Goal: Task Accomplishment & Management: Complete application form

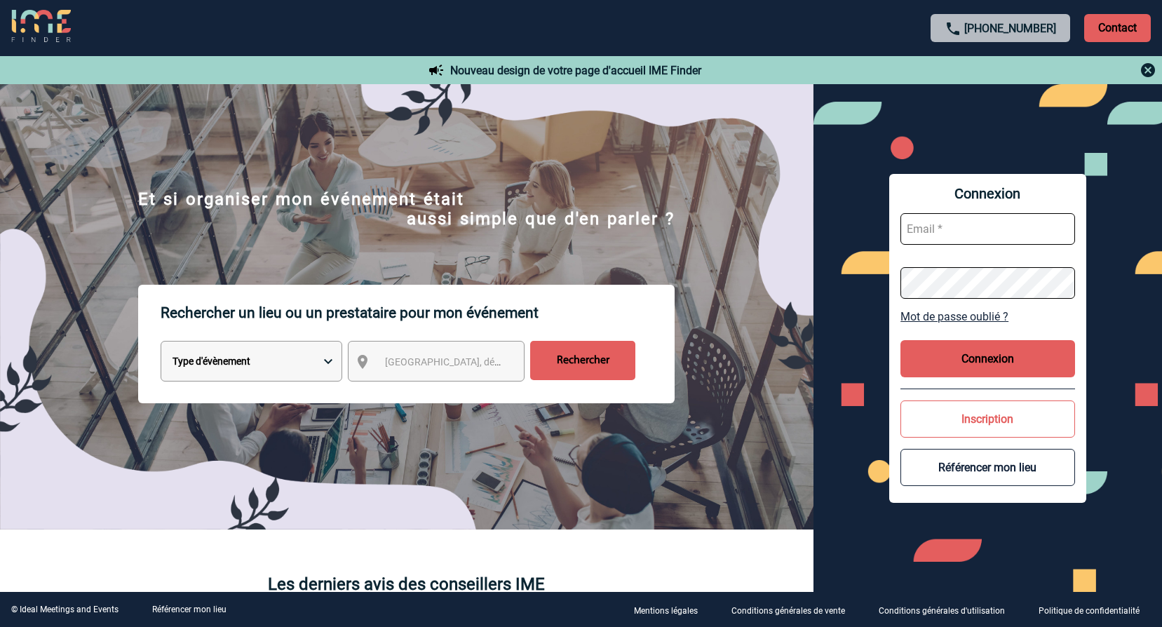
type input "sophie.mattiuz@mt.com"
click at [215, 365] on select "Type d'évènement Séminaire avec nuitée Réunion Repas de groupe Team Building & …" at bounding box center [252, 361] width 182 height 41
select select "3"
click at [161, 343] on select "Type d'évènement Séminaire avec nuitée Réunion Repas de groupe Team Building & …" at bounding box center [252, 361] width 182 height 41
click at [401, 361] on span "Ville, département, région..." at bounding box center [482, 361] width 195 height 11
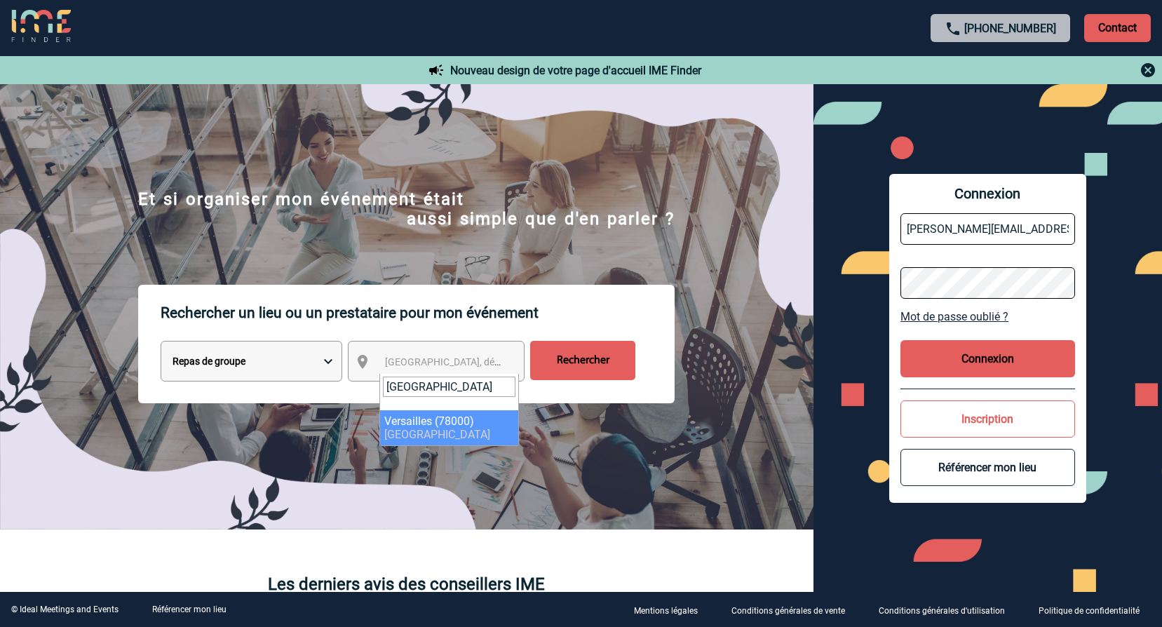
type input "VERSAILLES"
select select "1025"
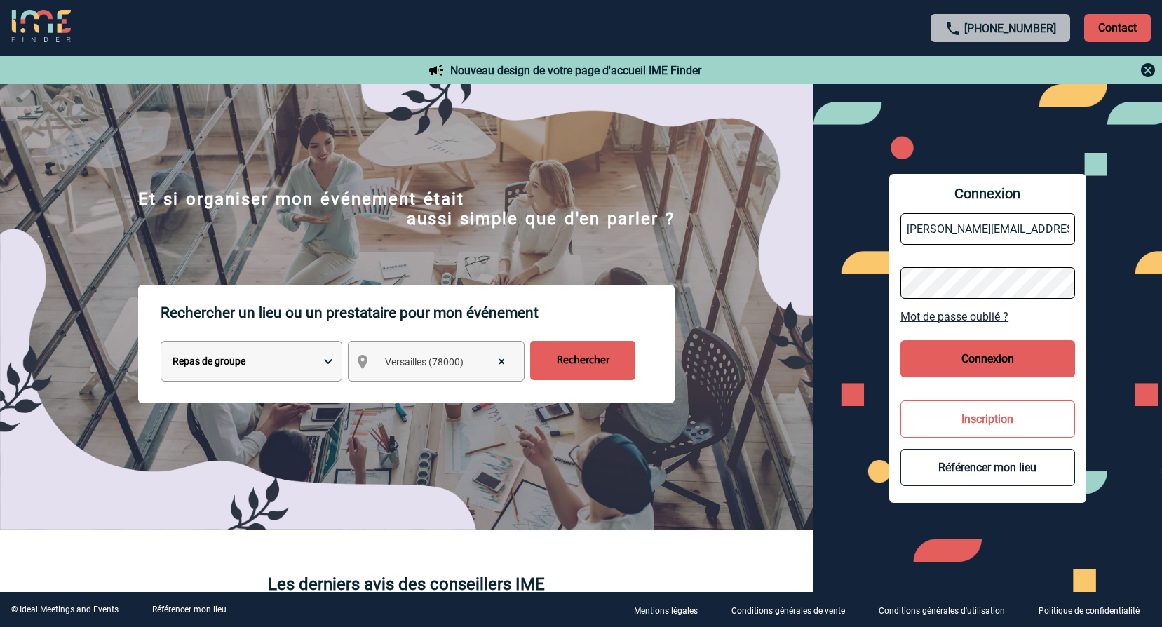
click at [988, 363] on button "Connexion" at bounding box center [988, 358] width 175 height 37
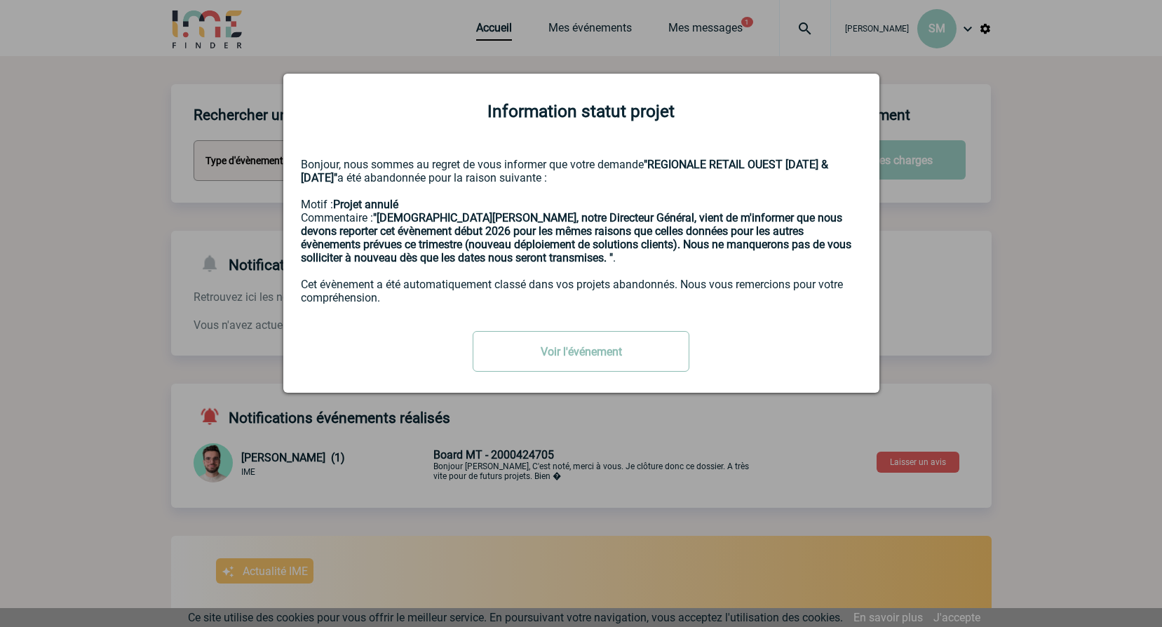
click at [645, 352] on link "Voir l'événement" at bounding box center [581, 351] width 217 height 41
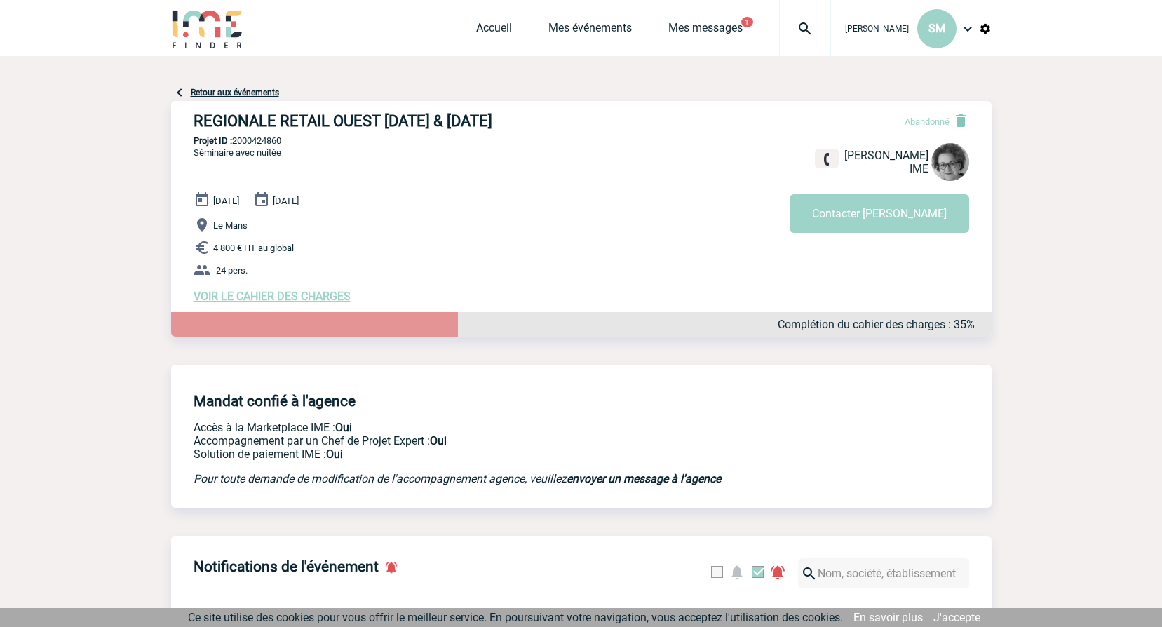
click at [242, 92] on link "Retour aux événements" at bounding box center [235, 93] width 88 height 10
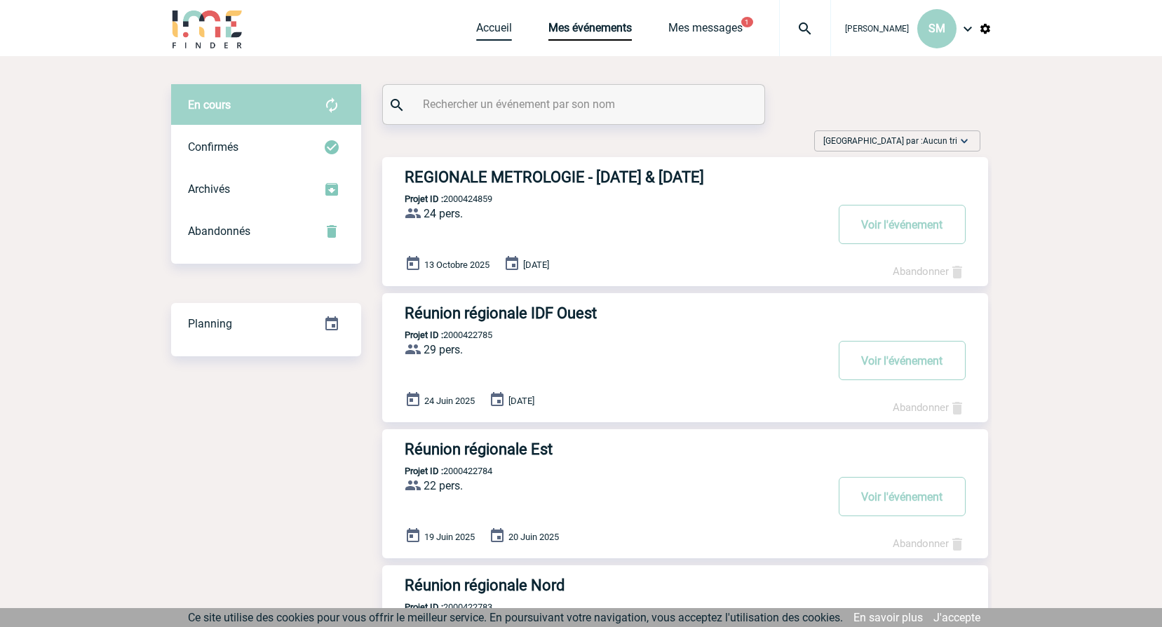
click at [499, 29] on link "Accueil" at bounding box center [494, 31] width 36 height 20
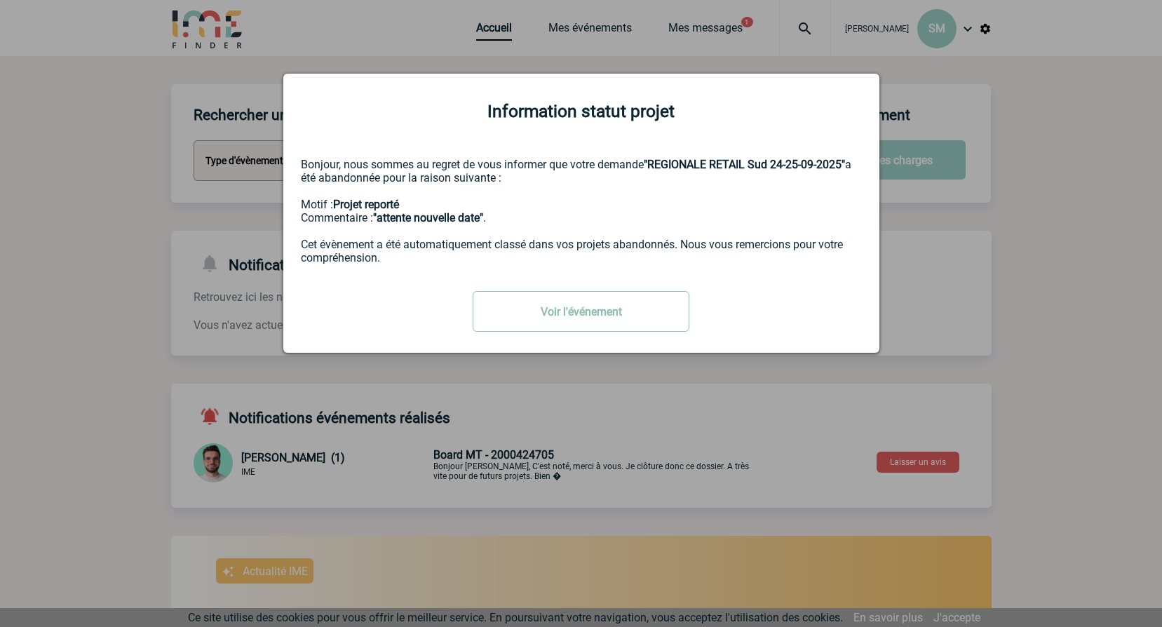
click at [534, 315] on link "Voir l'événement" at bounding box center [581, 311] width 217 height 41
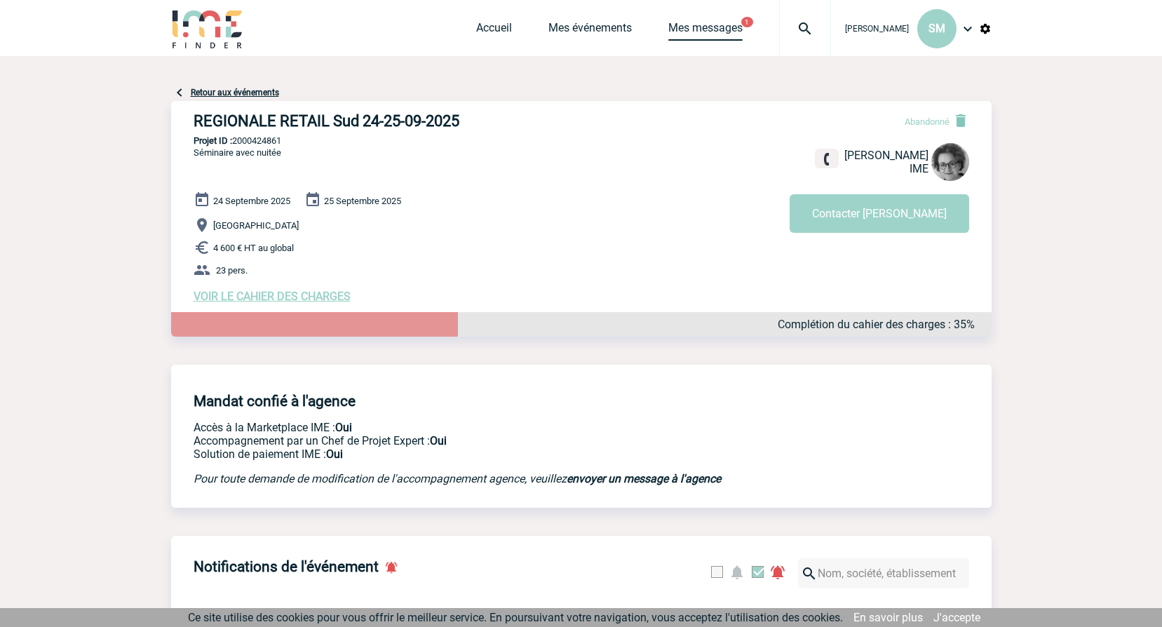
click at [699, 22] on link "Mes messages" at bounding box center [706, 31] width 74 height 20
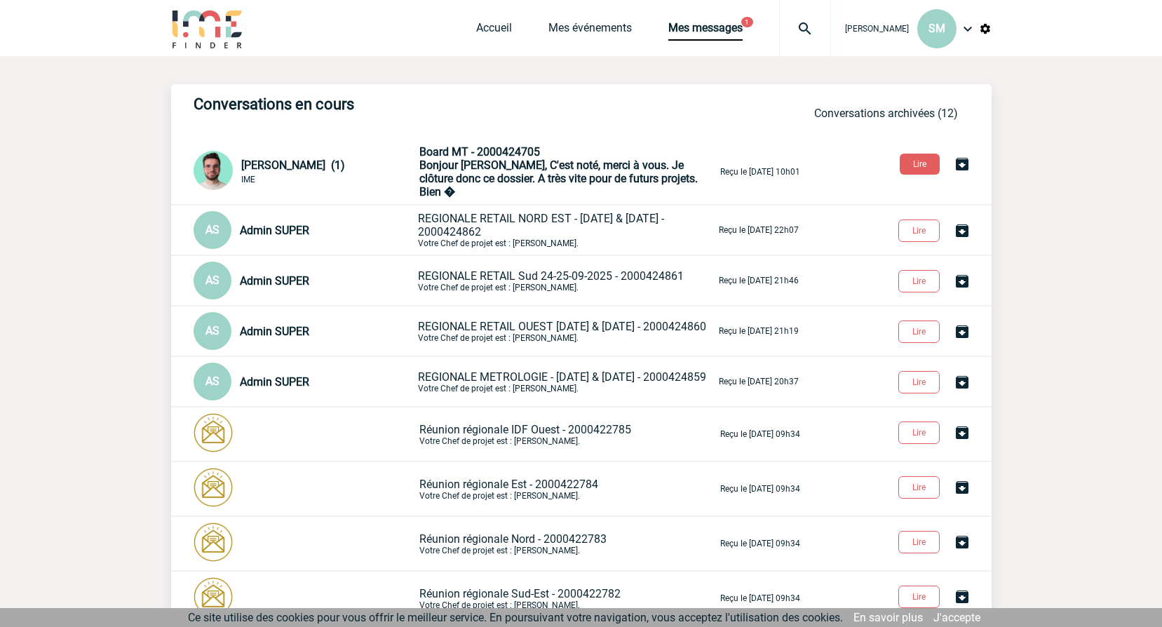
click at [513, 150] on span "Board MT - 2000424705" at bounding box center [479, 151] width 121 height 13
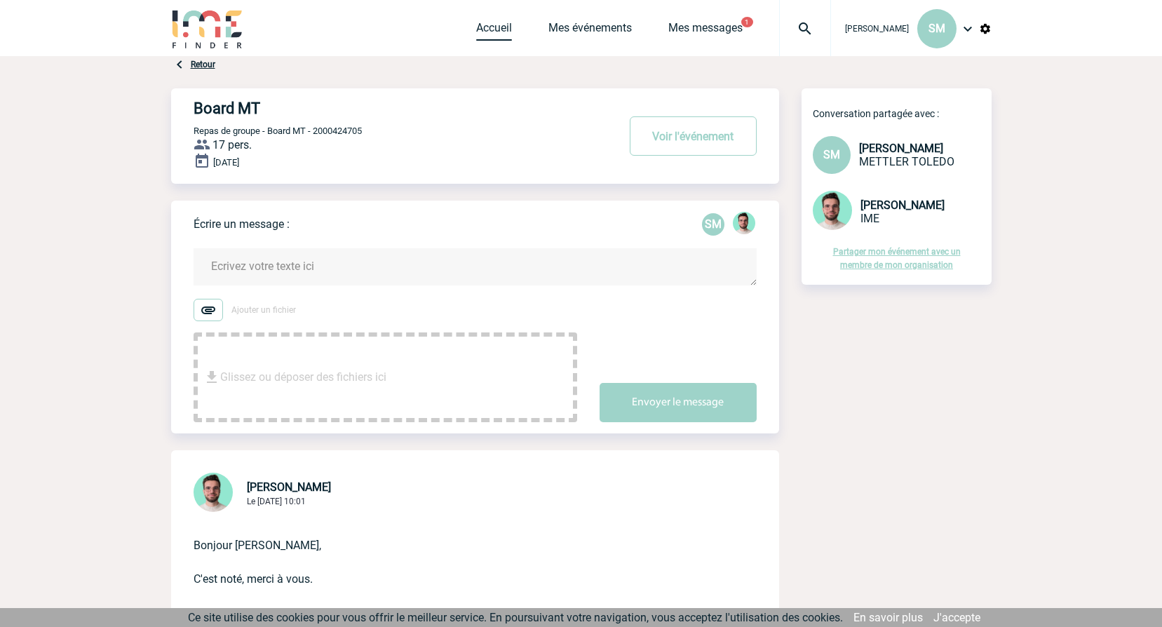
click at [492, 25] on link "Accueil" at bounding box center [494, 31] width 36 height 20
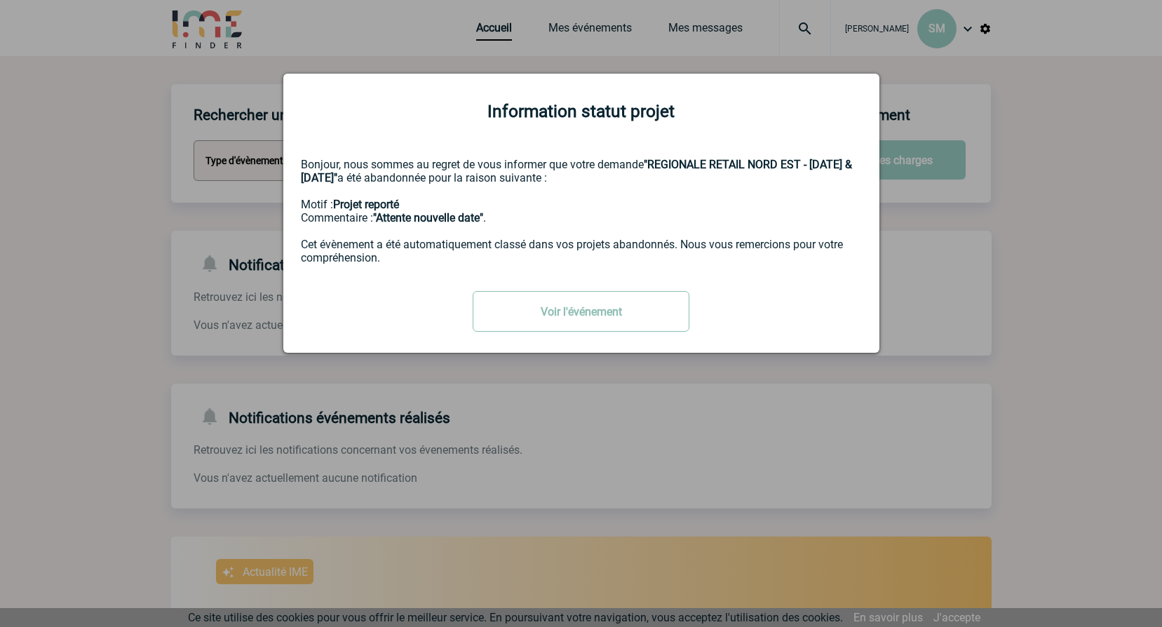
click at [522, 307] on link "Voir l'événement" at bounding box center [581, 311] width 217 height 41
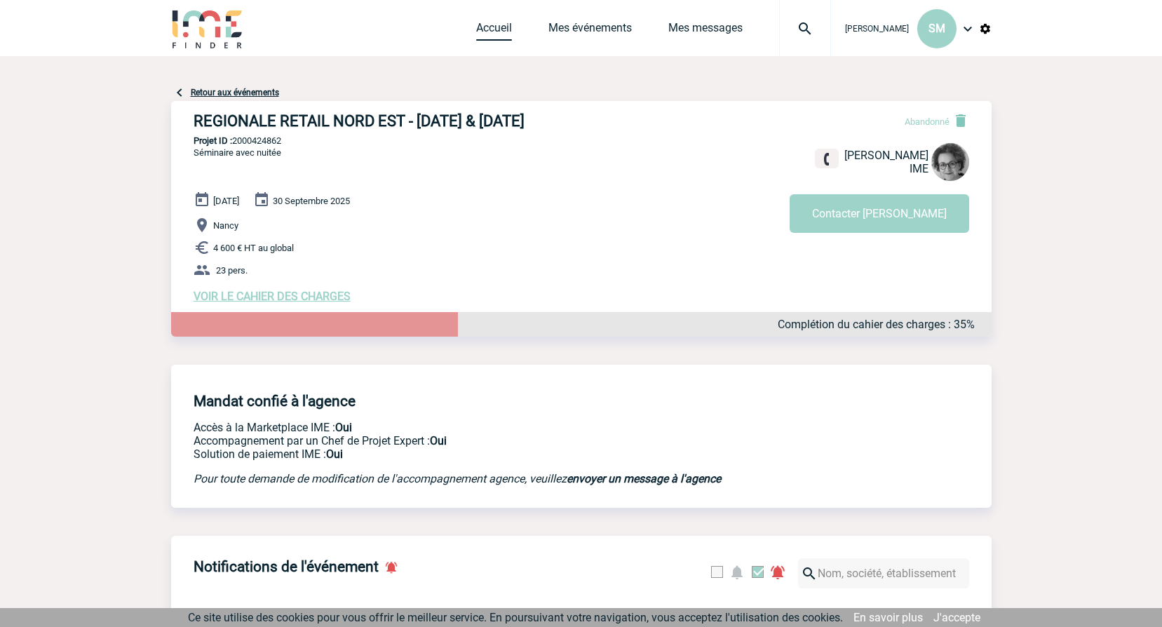
click at [492, 29] on link "Accueil" at bounding box center [494, 31] width 36 height 20
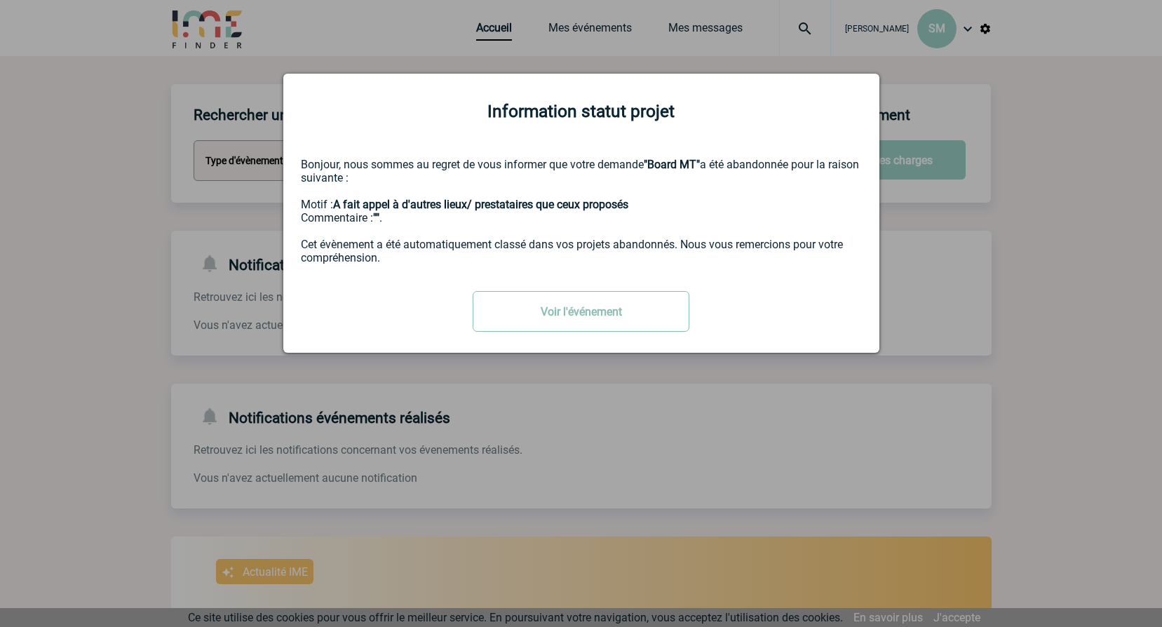
click at [558, 314] on link "Voir l'événement" at bounding box center [581, 311] width 217 height 41
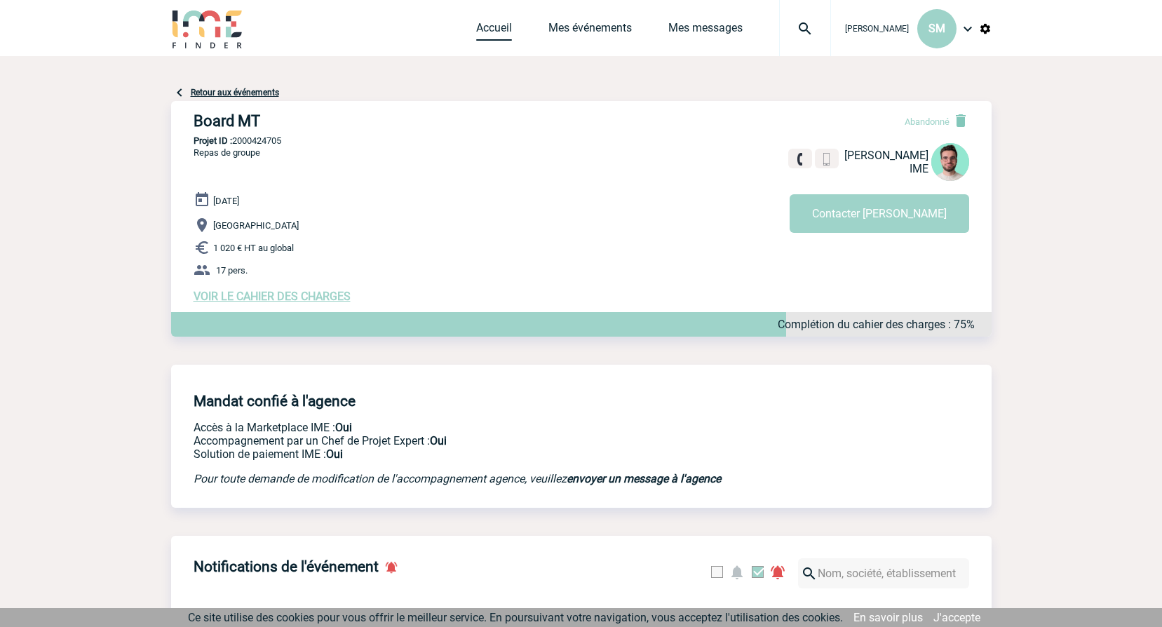
click at [489, 32] on link "Accueil" at bounding box center [494, 31] width 36 height 20
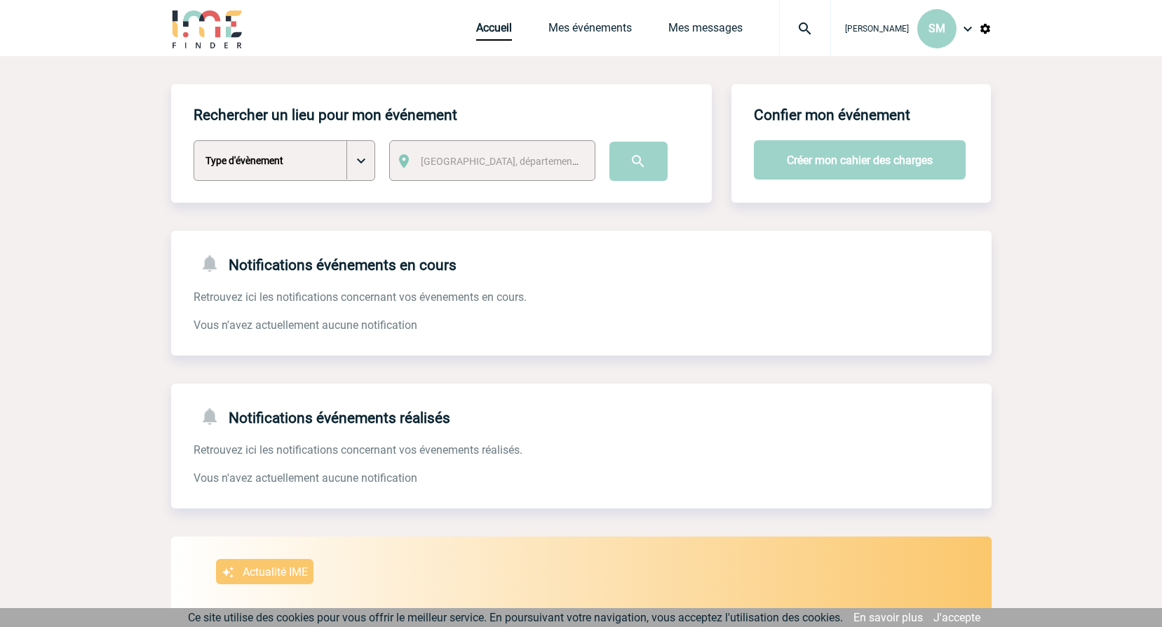
click at [361, 167] on select "Type d'évènement Séminaire avec nuitée Séminaire sans nuitée Repas de groupe Te…" at bounding box center [285, 160] width 182 height 41
select select "3"
click at [194, 141] on select "Type d'évènement Séminaire avec nuitée Séminaire sans nuitée Repas de groupe Te…" at bounding box center [285, 160] width 182 height 41
click at [477, 164] on span "[GEOGRAPHIC_DATA], département, région..." at bounding box center [518, 161] width 195 height 11
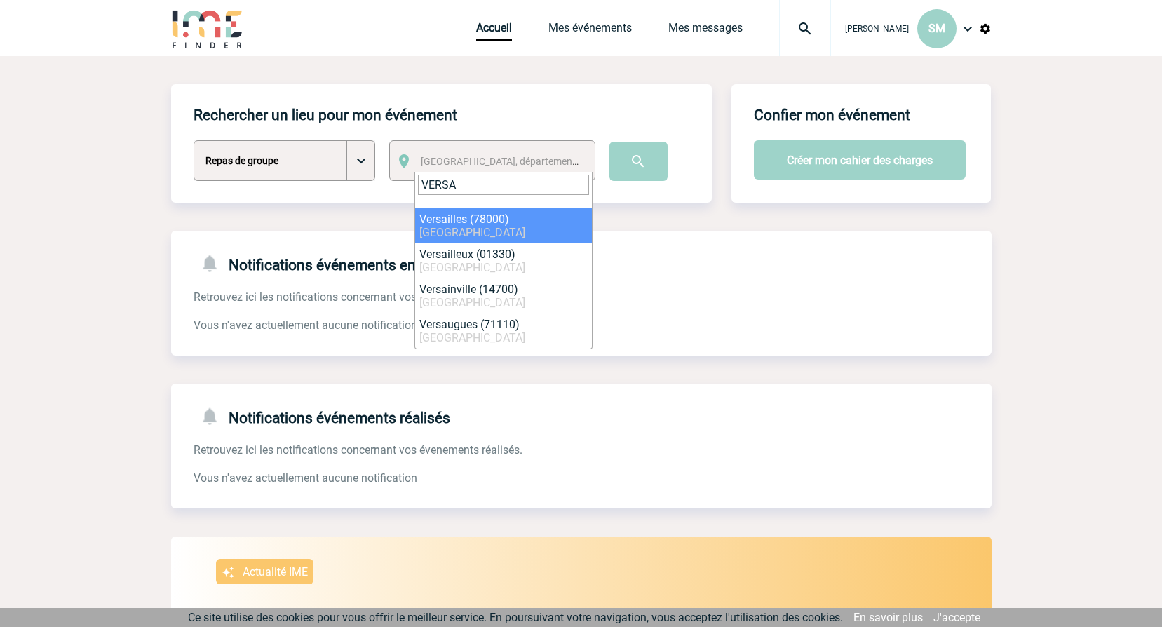
type input "VERSA"
select select "1025"
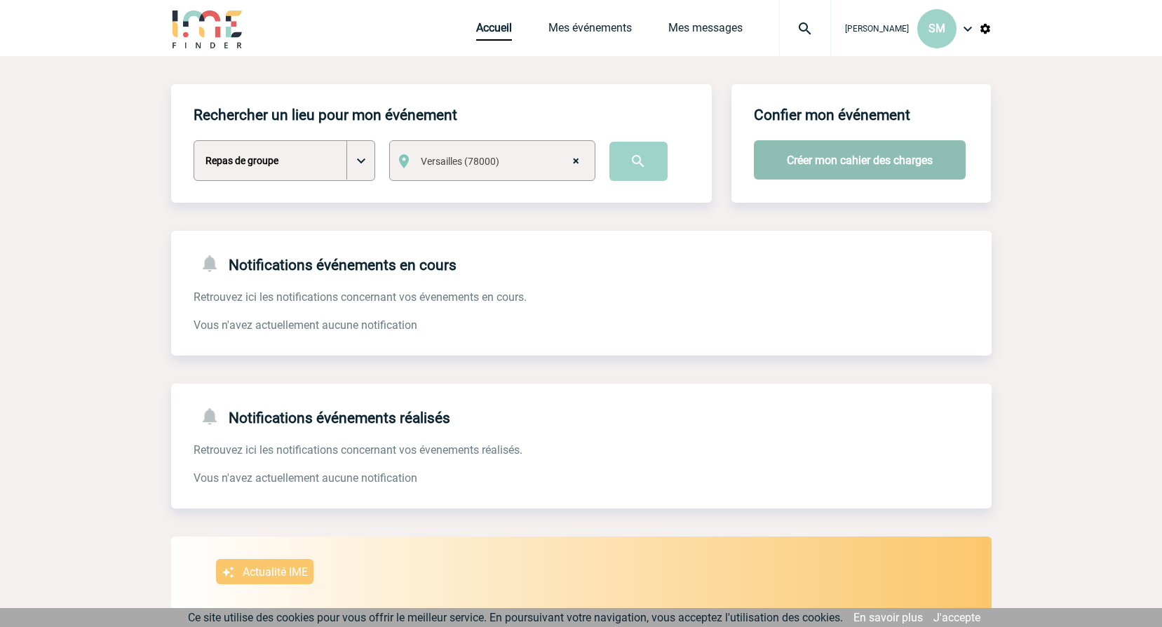
click at [779, 173] on button "Créer mon cahier des charges" at bounding box center [860, 159] width 212 height 39
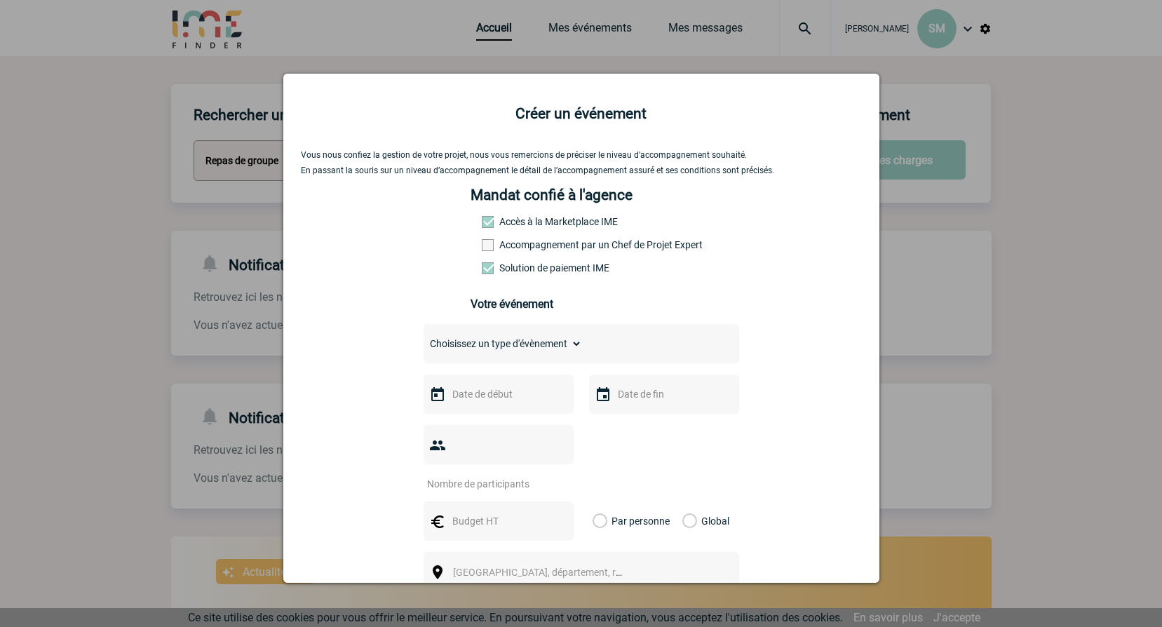
click at [467, 351] on select "Choisissez un type d'évènement Séminaire avec nuitée Séminaire sans nuitée Repa…" at bounding box center [503, 344] width 159 height 20
select select "3"
click at [424, 337] on select "Choisissez un type d'évènement Séminaire avec nuitée Séminaire sans nuitée Repa…" at bounding box center [503, 344] width 159 height 20
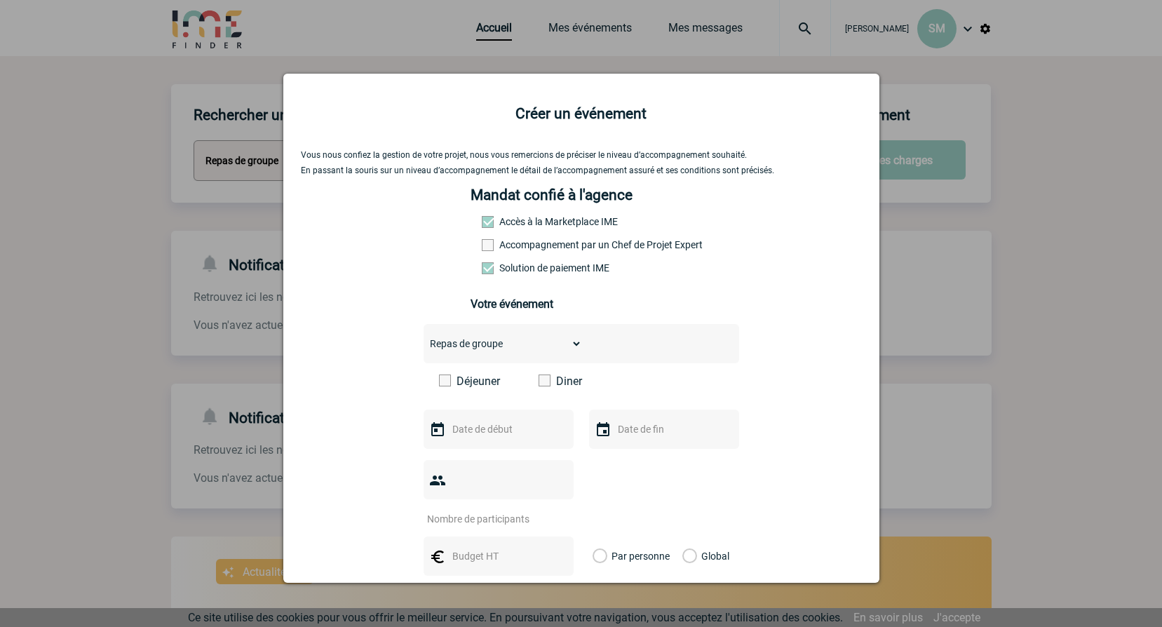
click at [540, 382] on span at bounding box center [545, 381] width 12 height 12
click at [0, 0] on input "Diner" at bounding box center [0, 0] width 0 height 0
click at [512, 429] on input "text" at bounding box center [497, 429] width 97 height 18
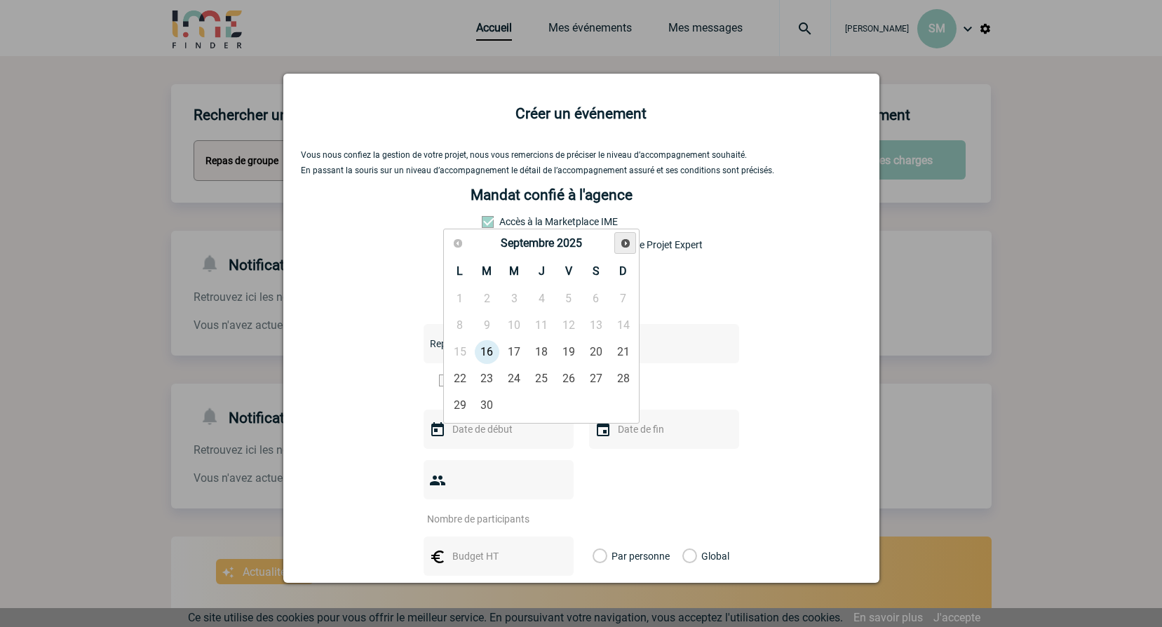
click at [624, 244] on span "Suivant" at bounding box center [625, 243] width 11 height 11
click at [623, 244] on span "Suivant" at bounding box center [625, 243] width 11 height 11
click at [506, 402] on link "26" at bounding box center [515, 405] width 26 height 25
type input "26-11-2025"
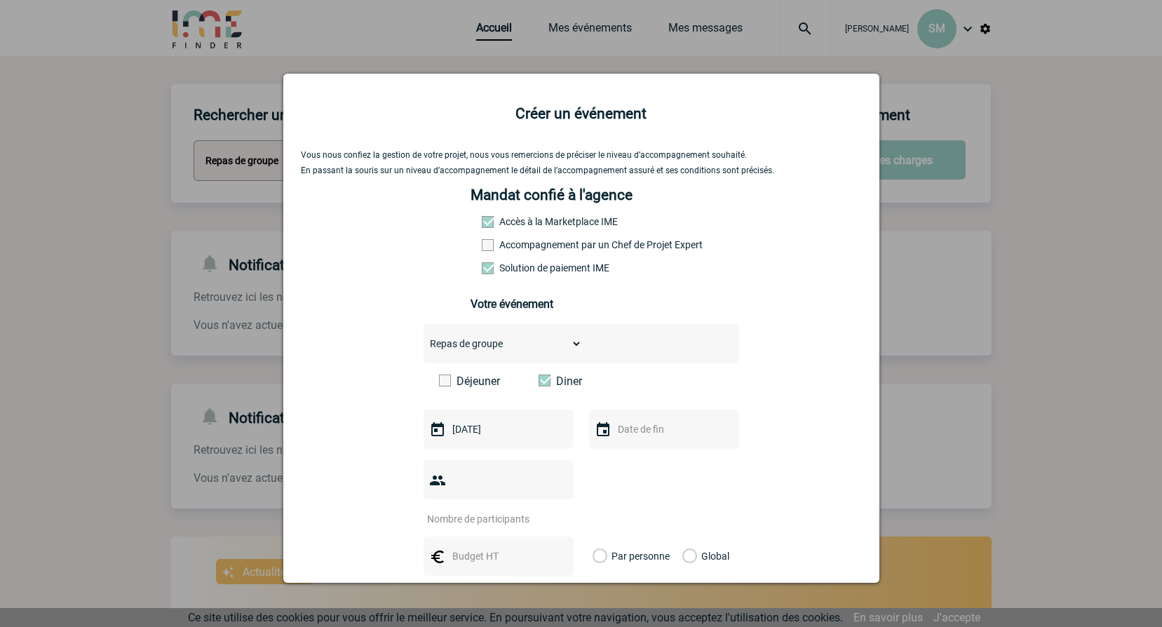
click at [619, 437] on input "text" at bounding box center [663, 429] width 97 height 18
click at [678, 407] on link "26" at bounding box center [680, 405] width 26 height 25
type input "26-11-2025"
click at [536, 510] on input "number" at bounding box center [490, 519] width 132 height 18
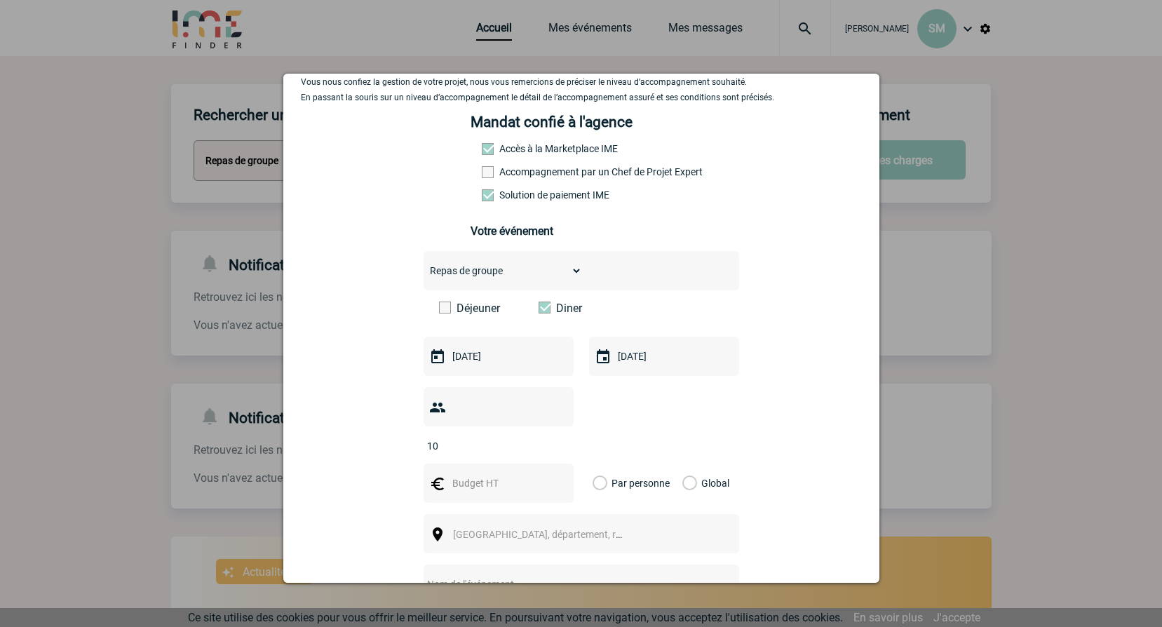
scroll to position [140, 0]
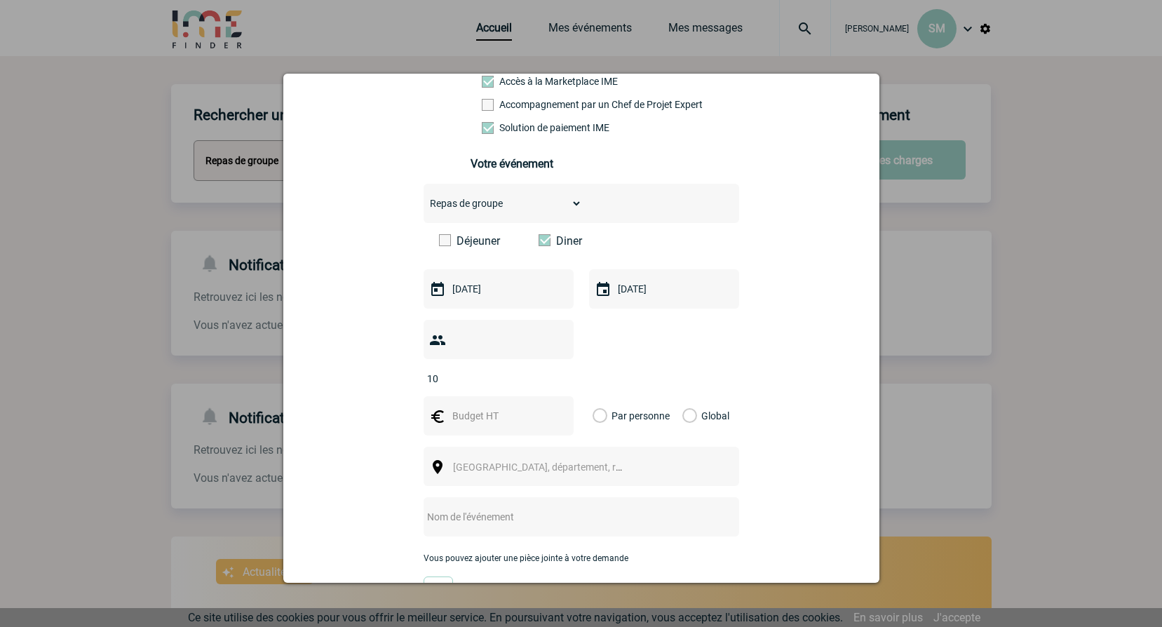
type input "10"
click at [478, 407] on input "text" at bounding box center [497, 416] width 97 height 18
type input "45"
click at [535, 462] on span "[GEOGRAPHIC_DATA], département, région..." at bounding box center [550, 467] width 195 height 11
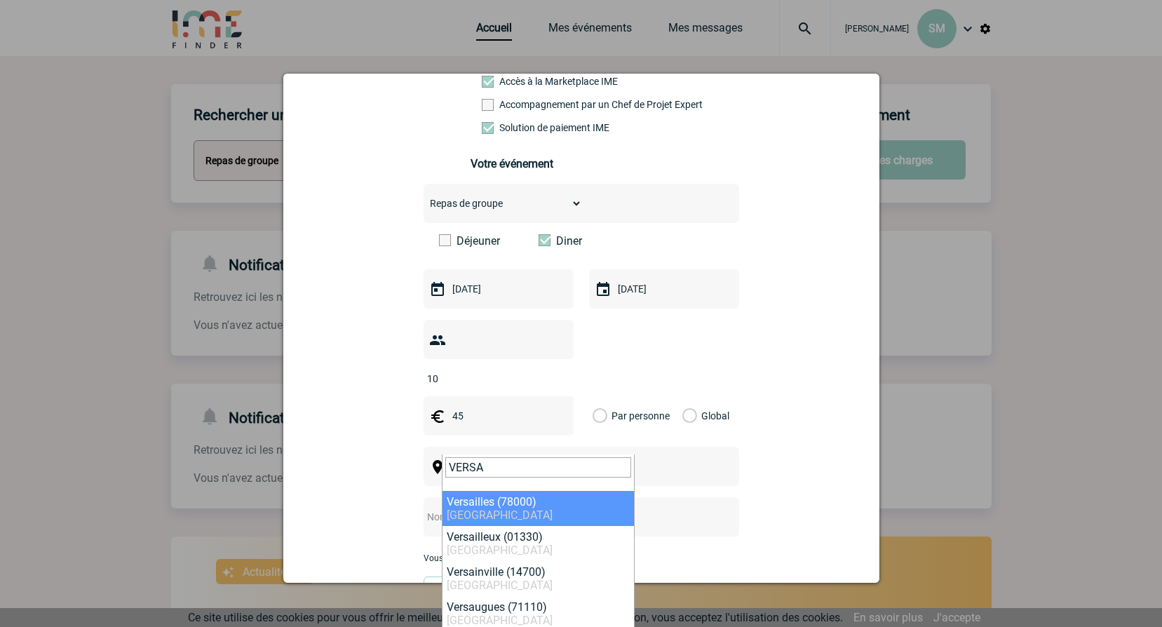
type input "VERSA"
select select "1025"
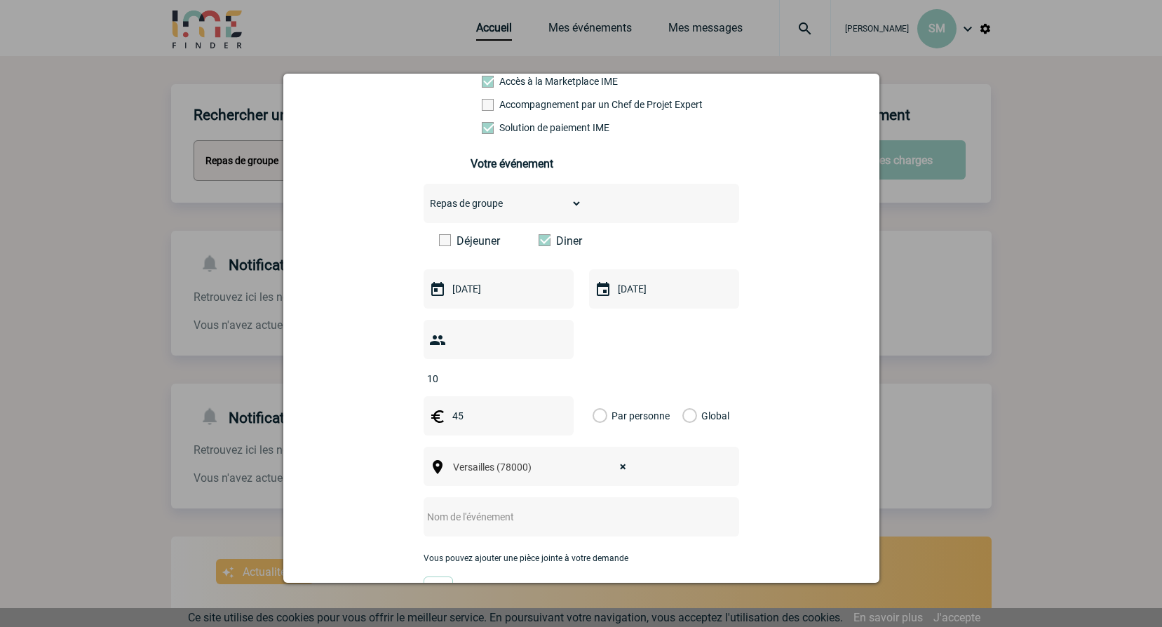
click at [457, 508] on input "text" at bounding box center [563, 517] width 278 height 18
click at [593, 396] on label "Par personne" at bounding box center [600, 415] width 15 height 39
click at [0, 0] on input "Par personne" at bounding box center [0, 0] width 0 height 0
click at [459, 508] on input "text" at bounding box center [563, 517] width 278 height 18
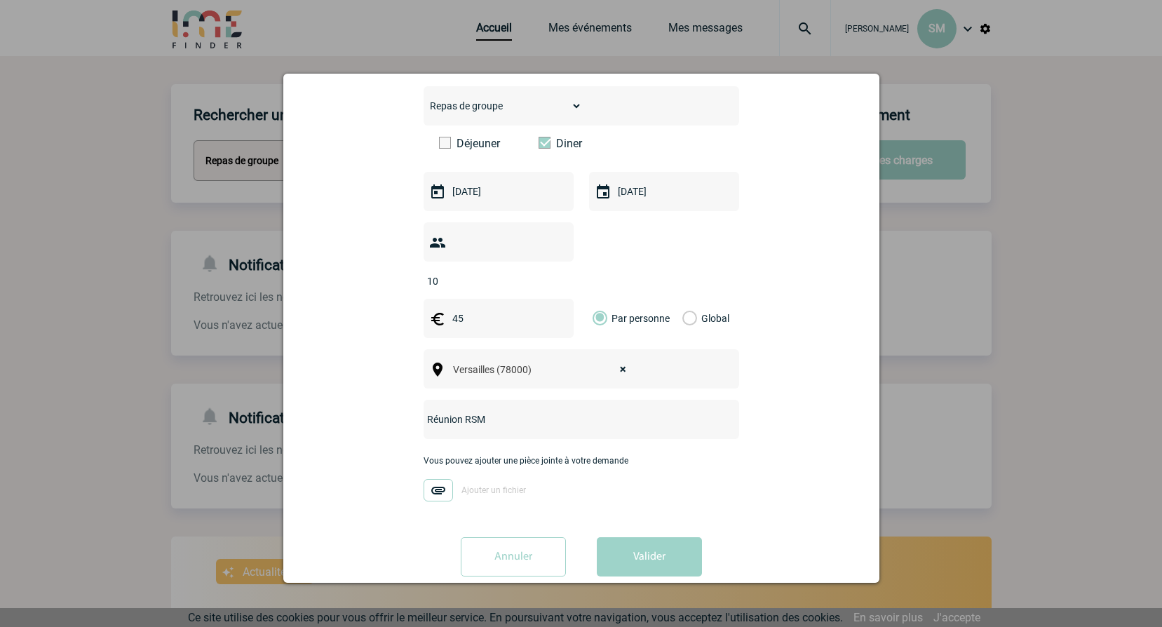
scroll to position [241, 0]
drag, startPoint x: 461, startPoint y: 395, endPoint x: 512, endPoint y: 399, distance: 51.4
click at [512, 408] on input "Réunion RSM" at bounding box center [563, 417] width 278 height 18
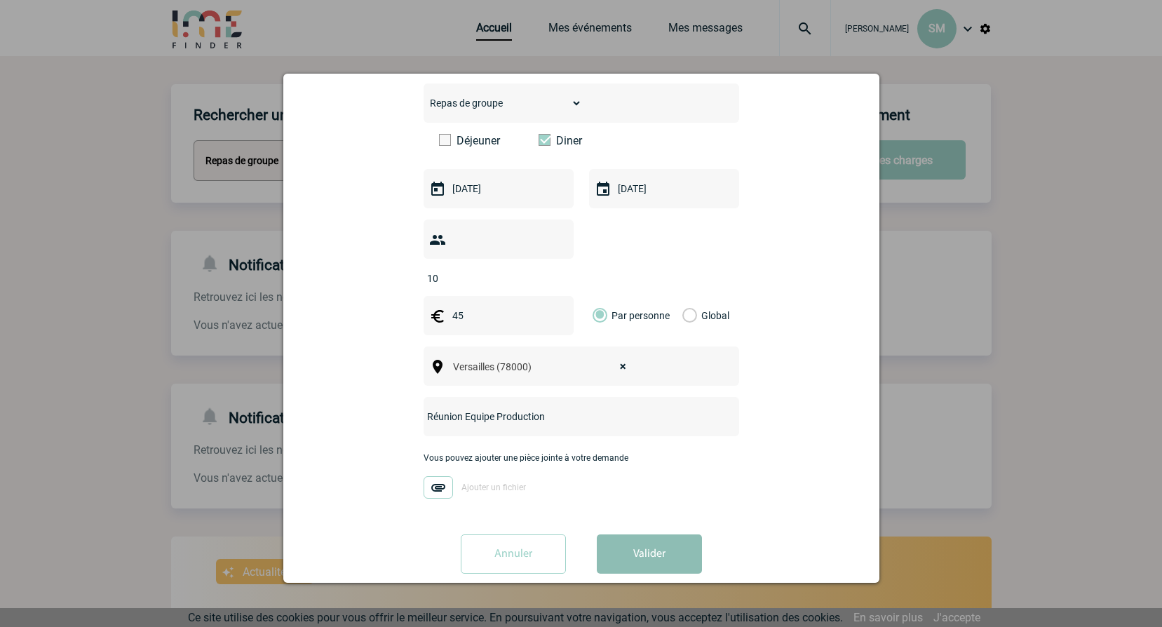
type input "Réunion Equipe Production"
click at [649, 542] on button "Valider" at bounding box center [649, 554] width 105 height 39
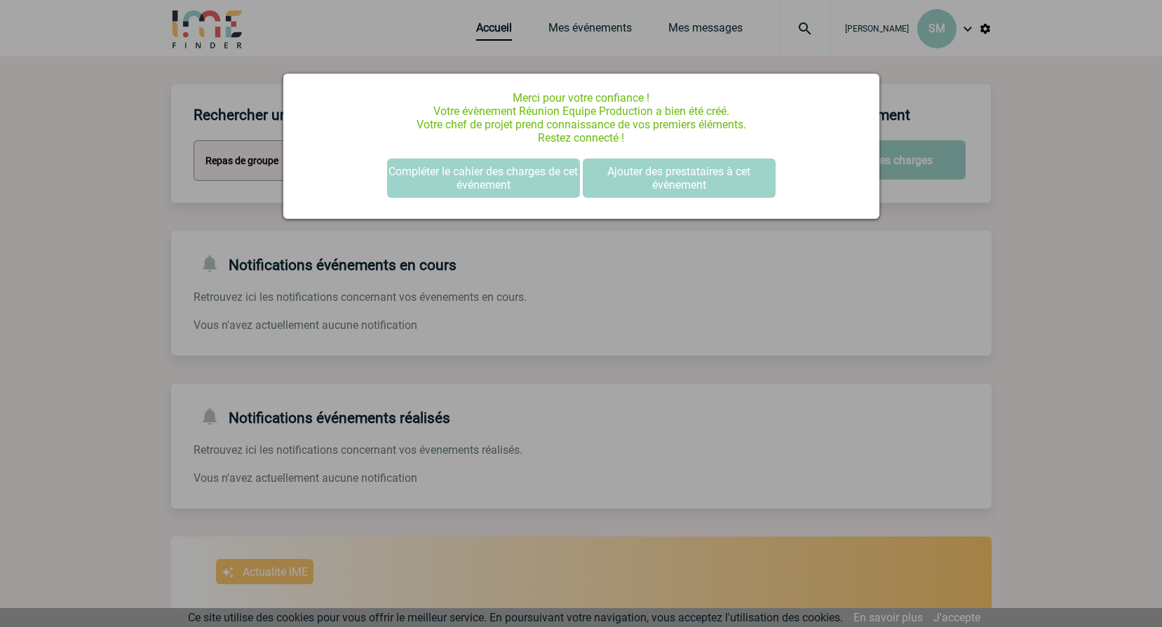
scroll to position [0, 0]
click at [642, 179] on button "Ajouter des prestataires à cet évènement" at bounding box center [679, 178] width 193 height 39
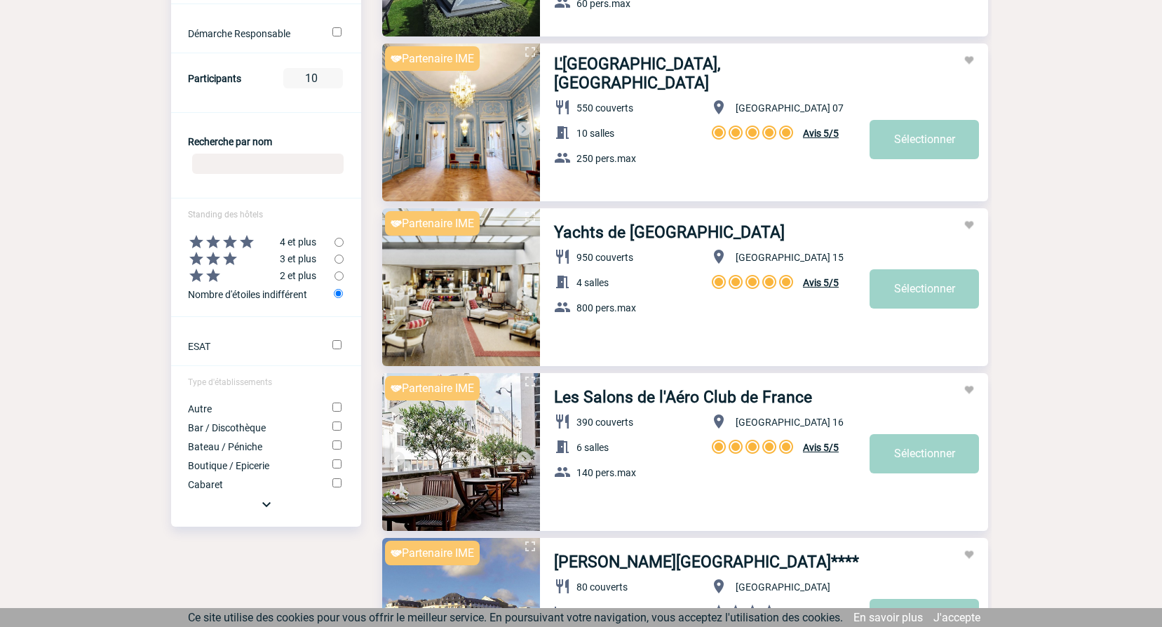
scroll to position [491, 0]
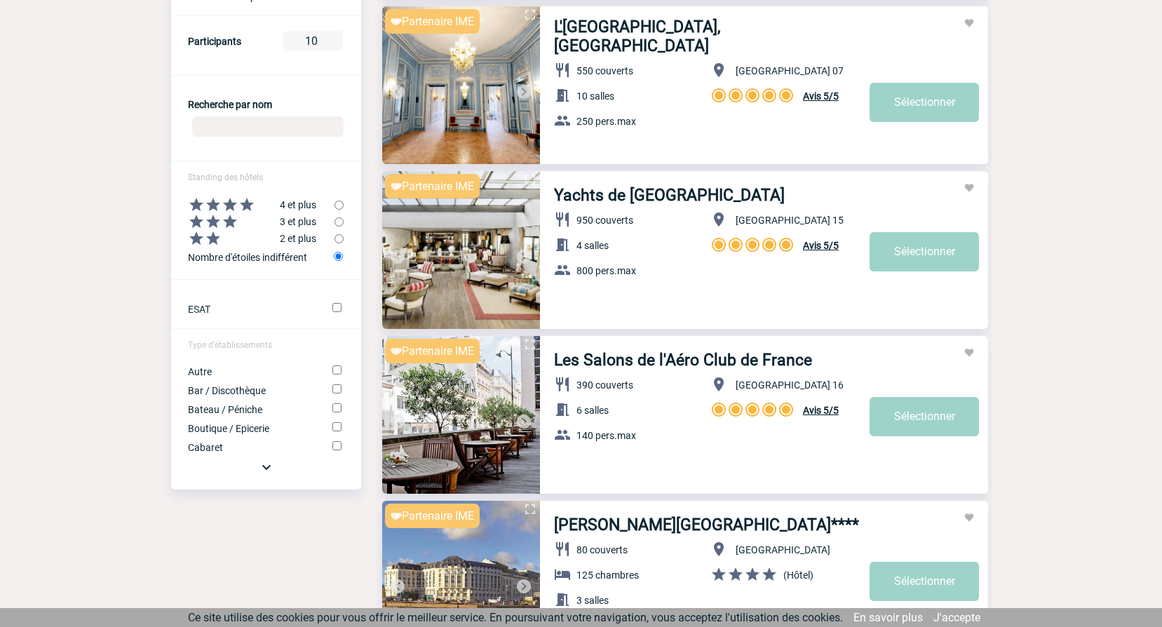
click at [335, 391] on input "Bar / Discothèque" at bounding box center [337, 388] width 9 height 9
checkbox input "true"
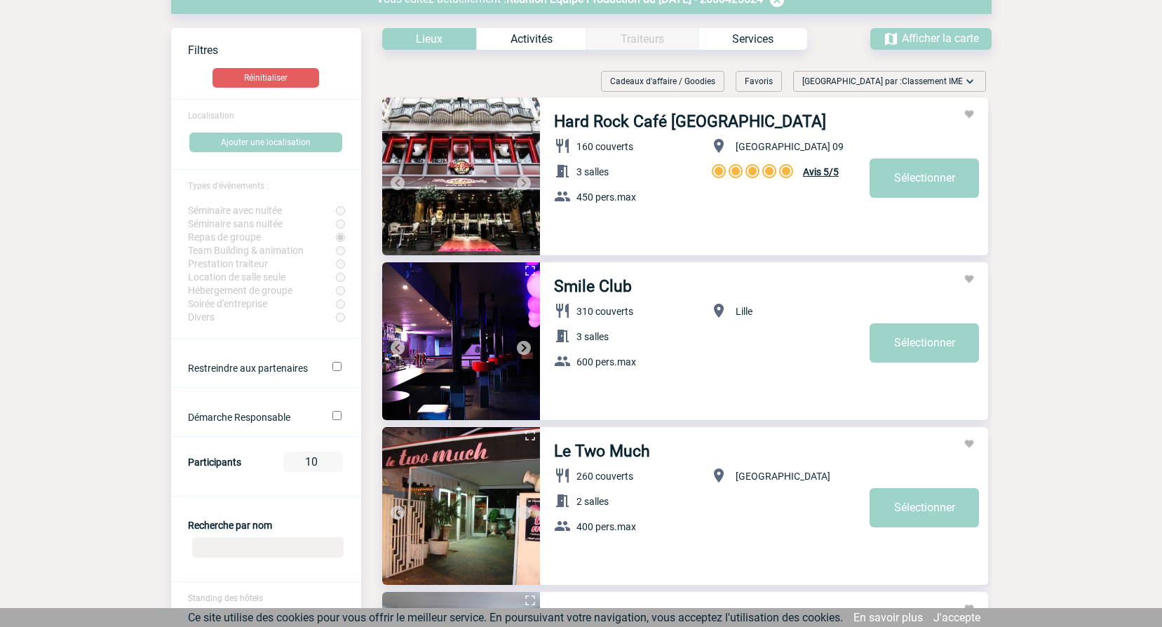
scroll to position [140, 0]
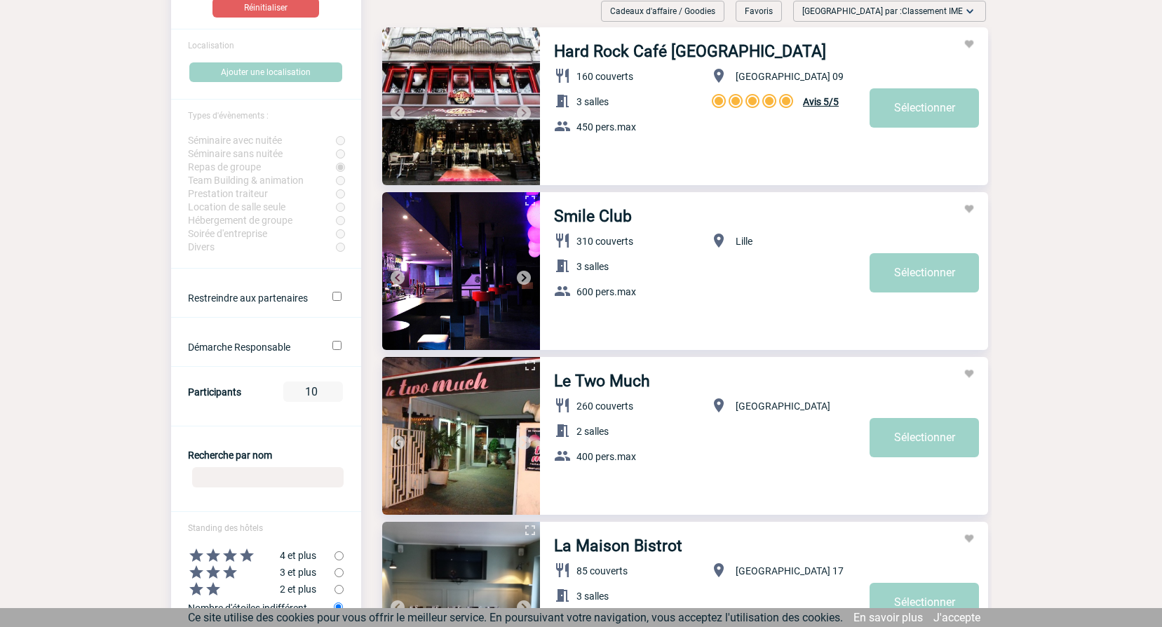
click at [339, 296] on input "Restreindre aux partenaires" at bounding box center [337, 296] width 9 height 9
checkbox input "true"
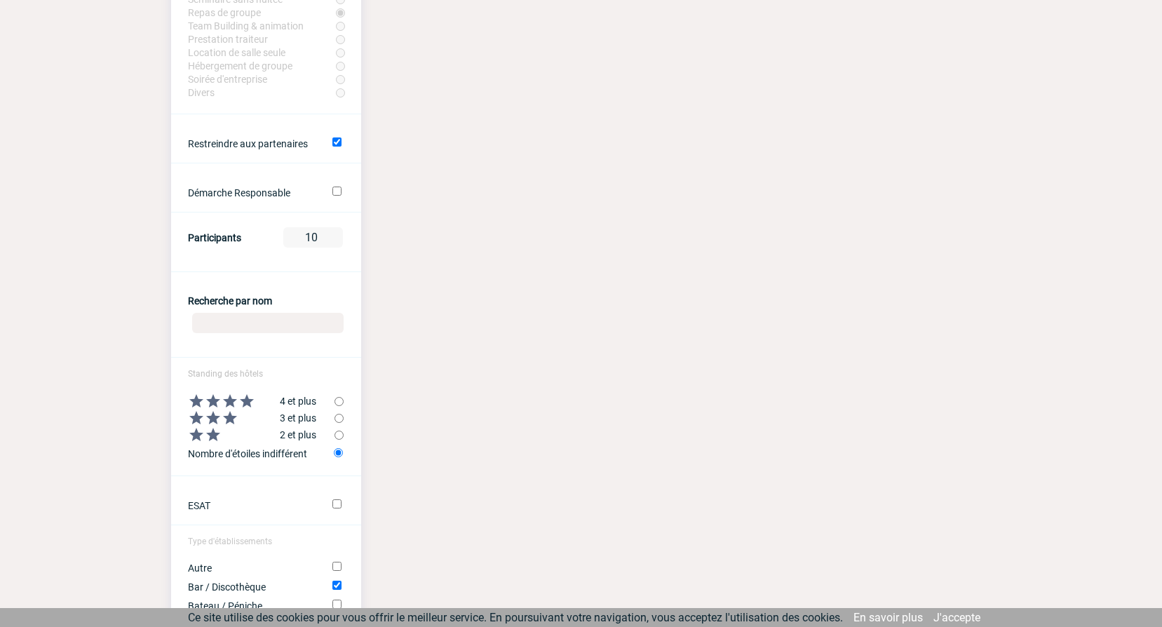
scroll to position [351, 0]
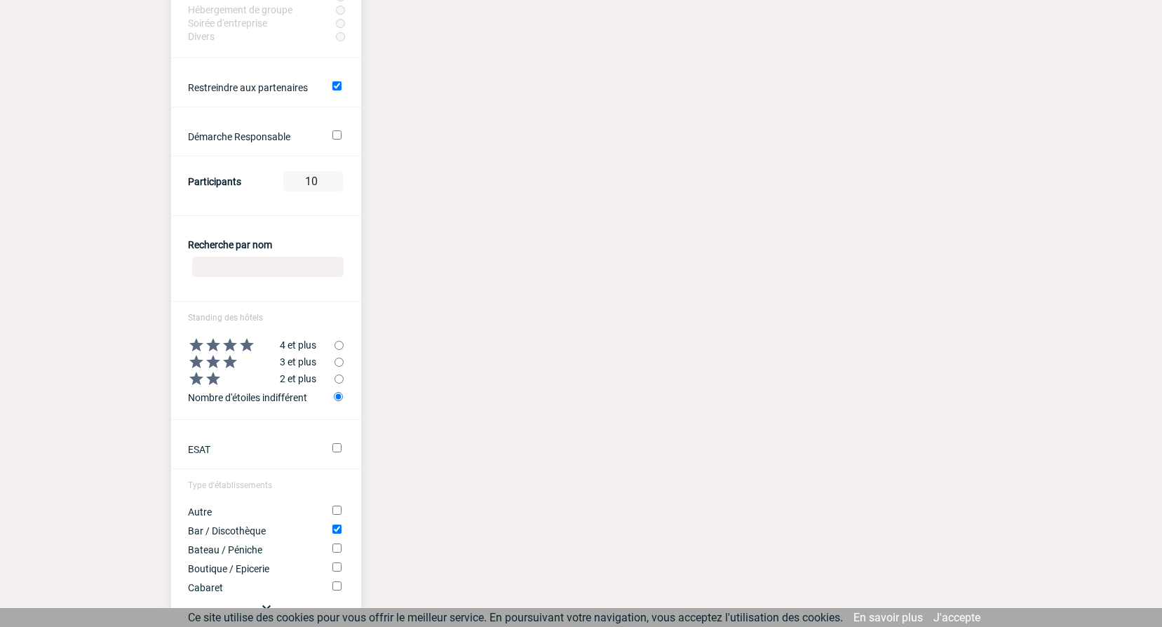
click at [339, 532] on input "Bar / Discothèque" at bounding box center [337, 529] width 9 height 9
checkbox input "false"
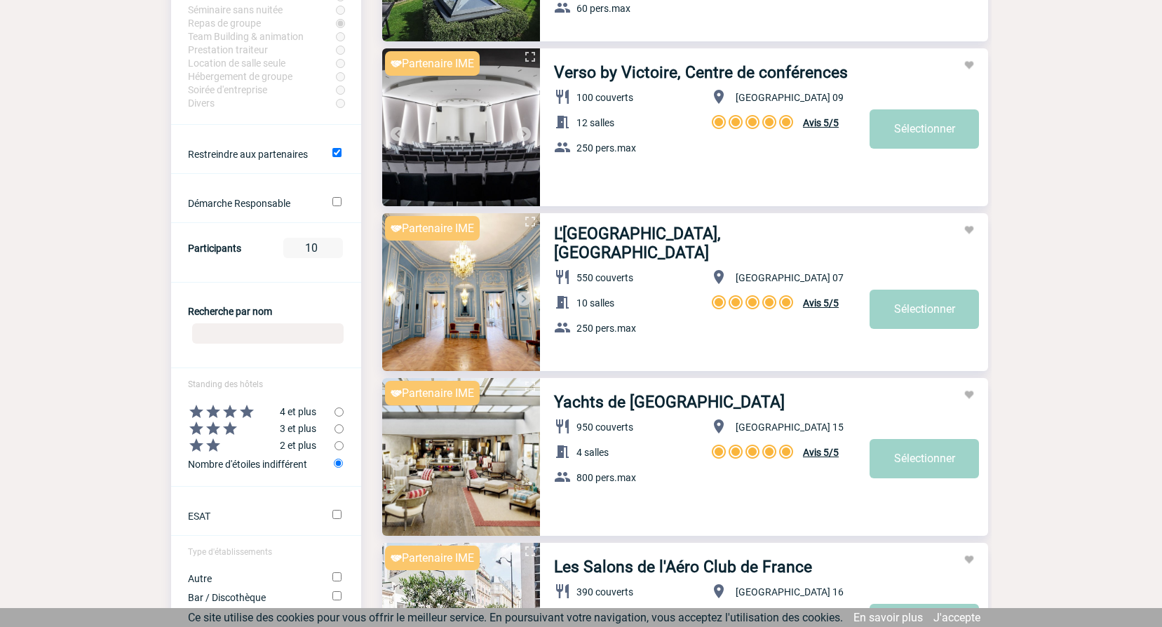
scroll to position [281, 0]
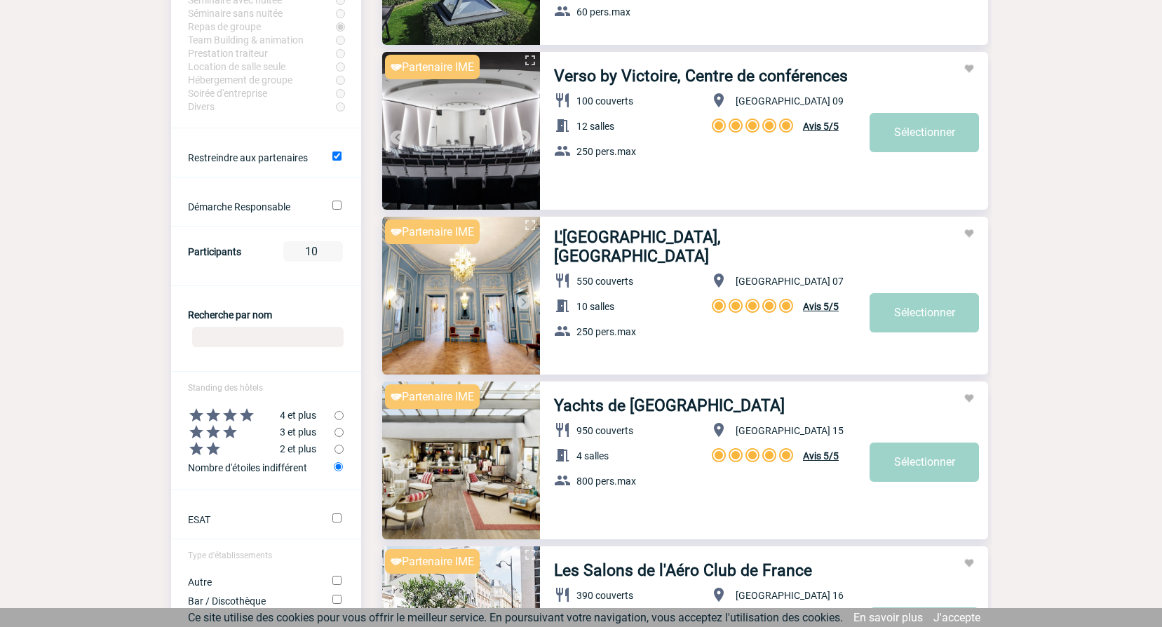
click at [250, 337] on input "Recherche par nom" at bounding box center [268, 337] width 152 height 20
type input "bichette"
click at [335, 159] on input "Restreindre aux partenaires" at bounding box center [337, 156] width 9 height 9
checkbox input "false"
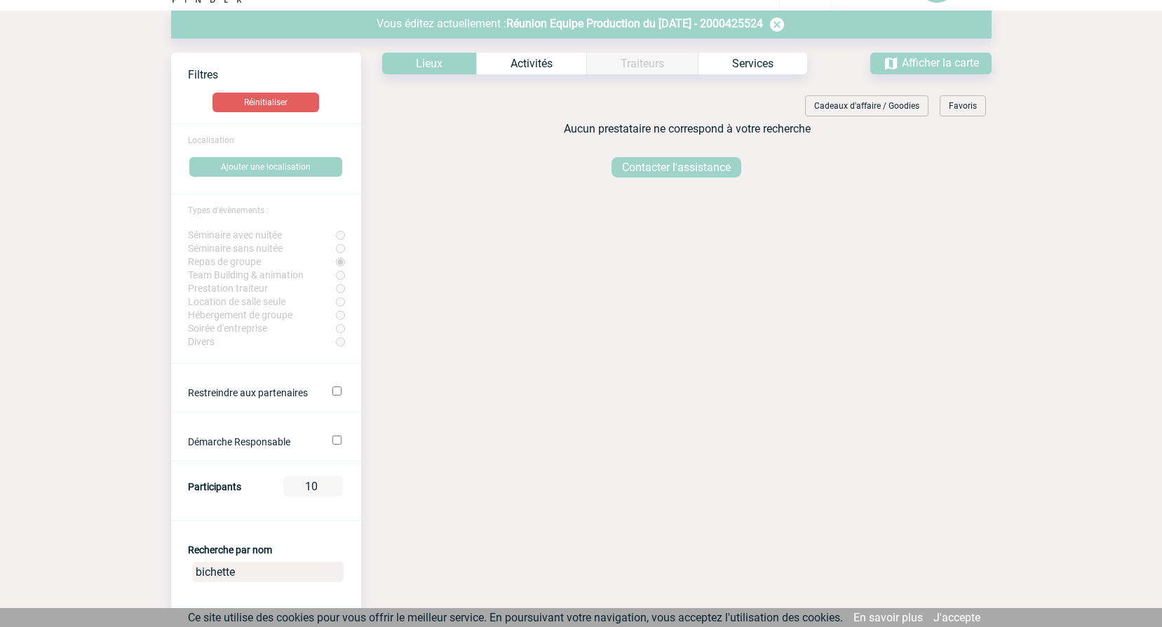
scroll to position [70, 0]
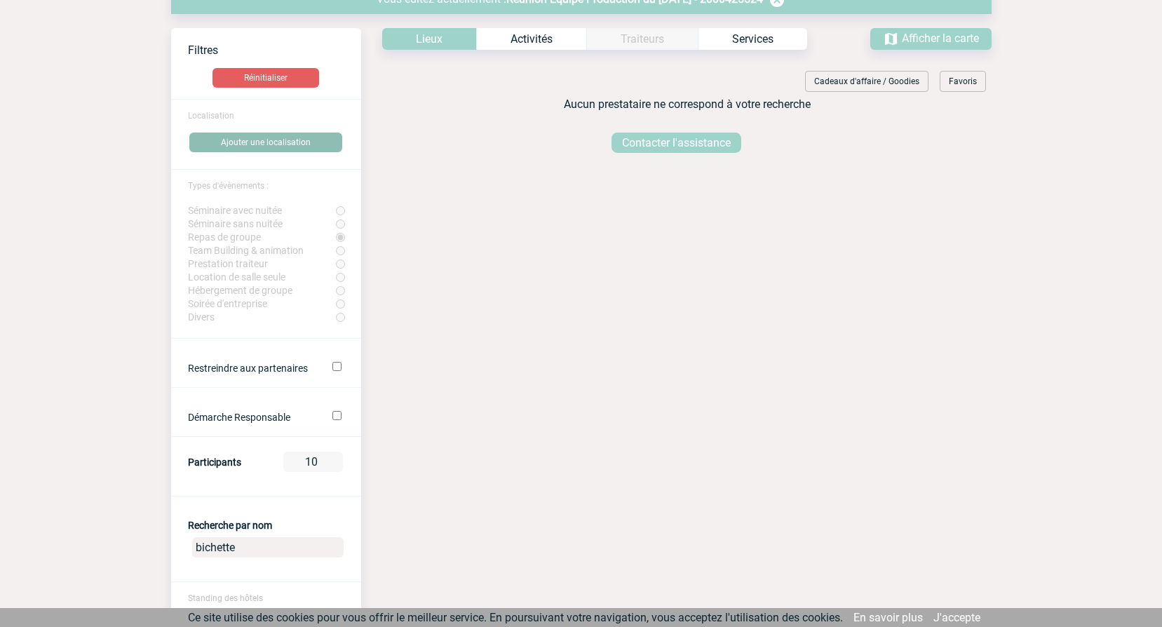
click at [254, 152] on button "Ajouter une localisation" at bounding box center [265, 143] width 153 height 20
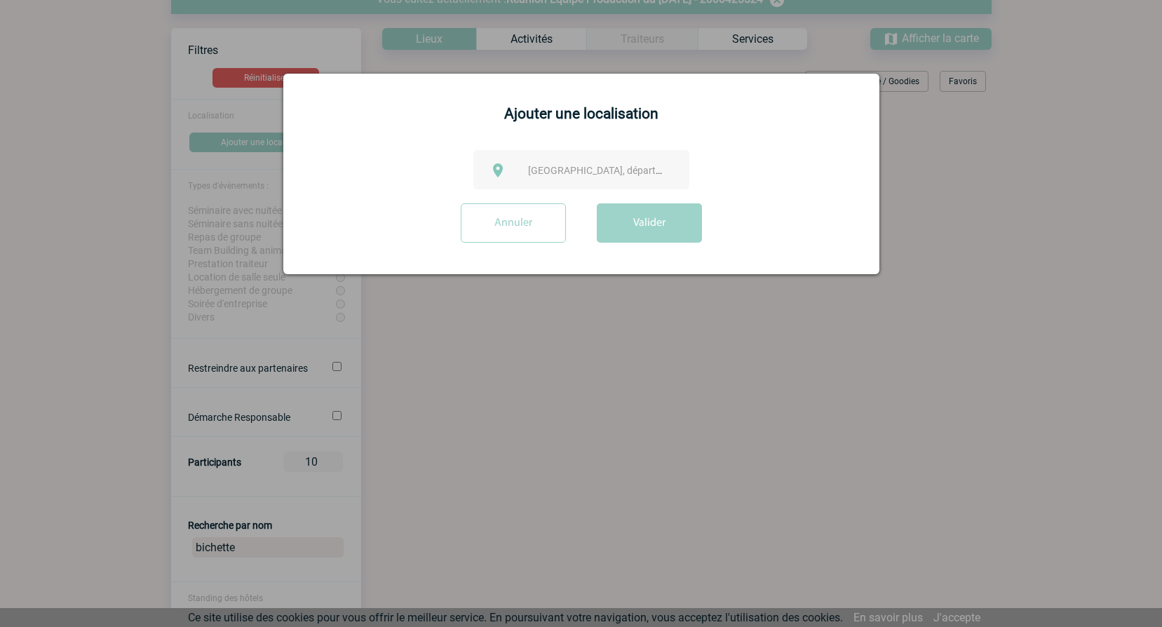
click at [515, 159] on div "Ville, département, région..." at bounding box center [582, 169] width 216 height 39
click at [539, 173] on span "Ville, département, région..." at bounding box center [625, 170] width 195 height 11
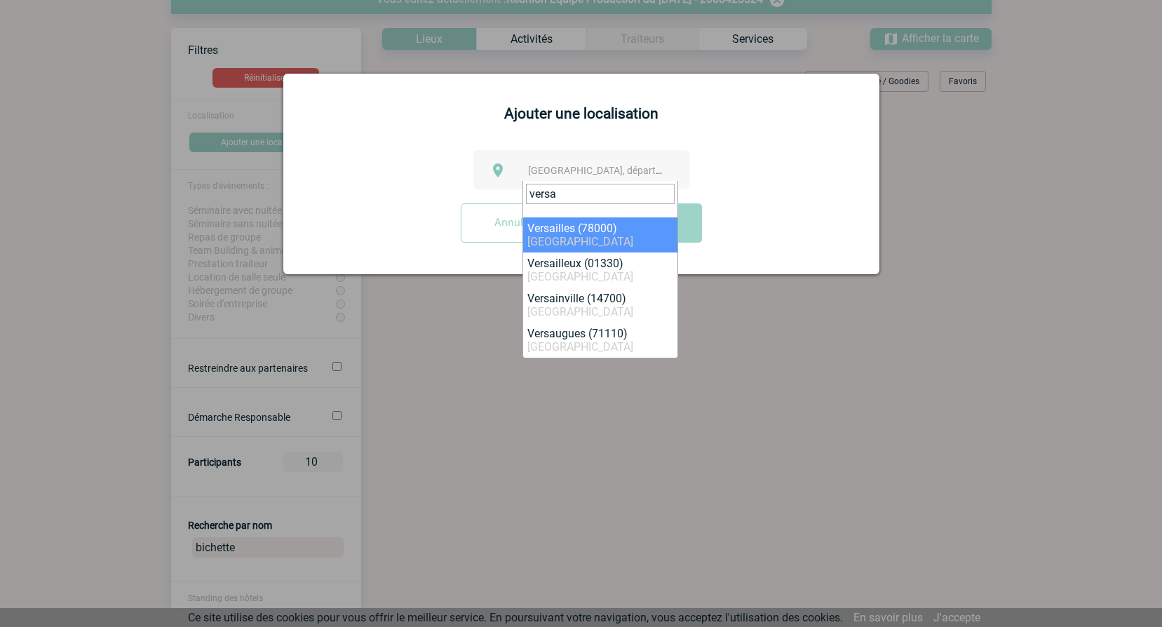
type input "versa"
select select "1025"
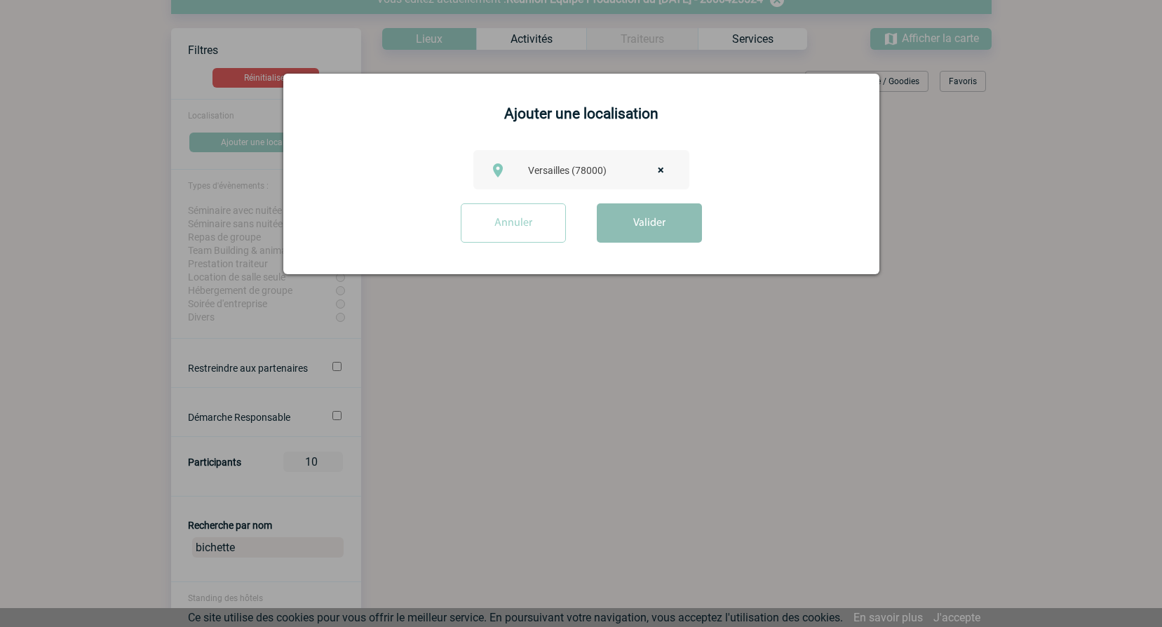
click at [651, 227] on button "Valider" at bounding box center [649, 222] width 105 height 39
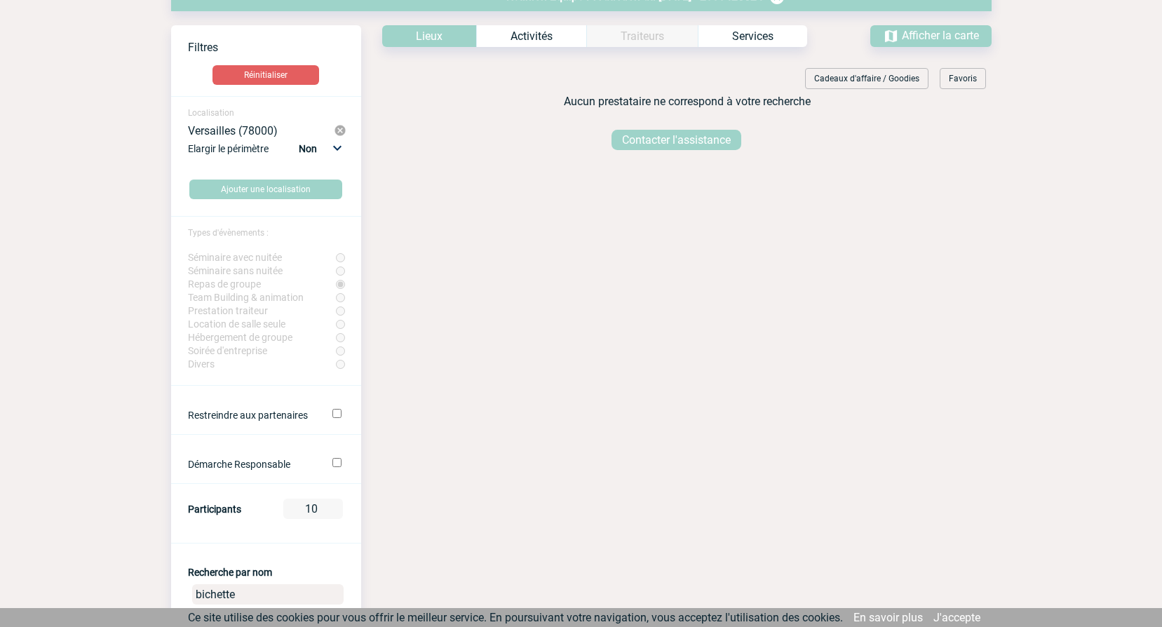
scroll to position [41, 0]
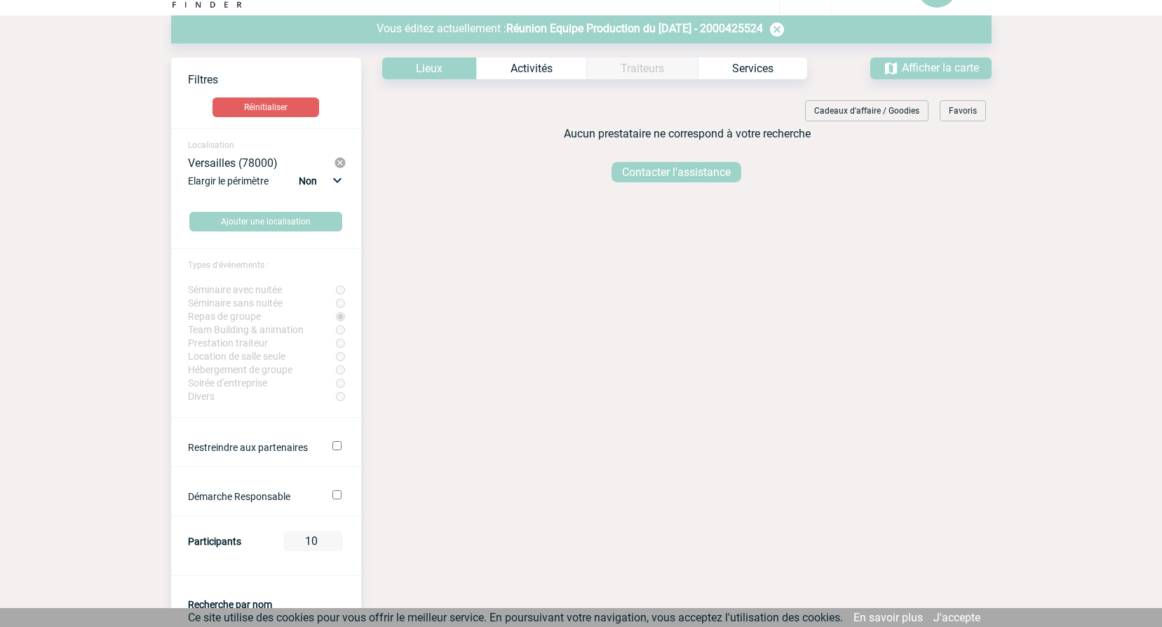
click at [340, 180] on select "Non 10km 20km 50km" at bounding box center [319, 181] width 48 height 18
select select "10"
click at [298, 172] on select "Non 10km 20km 50km" at bounding box center [319, 181] width 48 height 18
click at [248, 103] on button "Réinitialiser" at bounding box center [266, 108] width 107 height 20
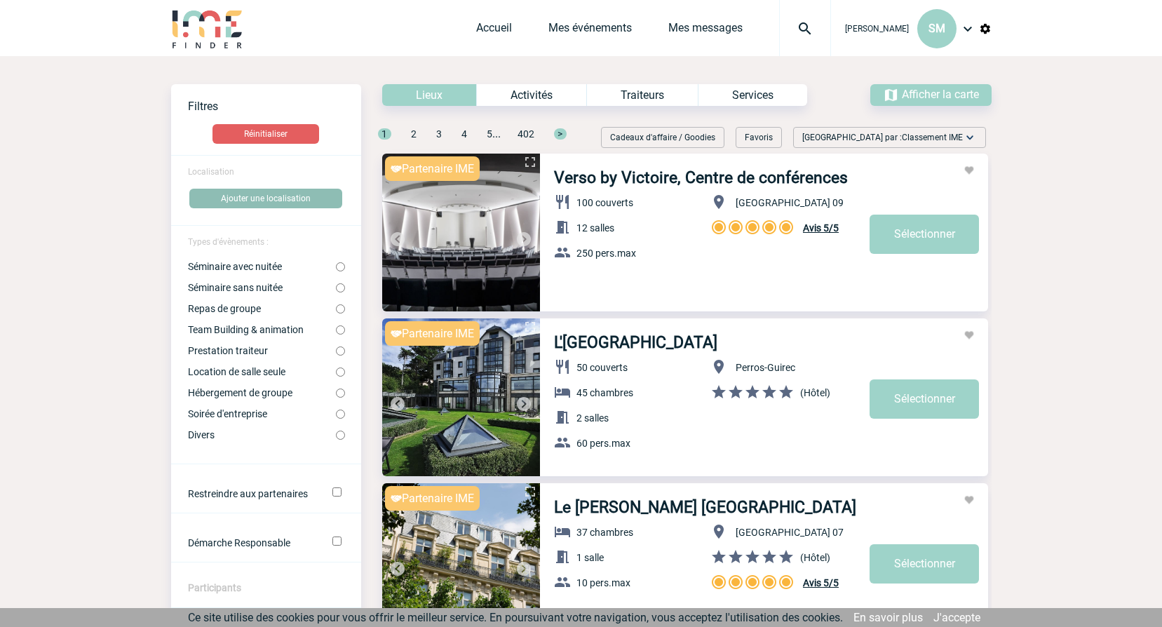
click at [257, 192] on button "Ajouter une localisation" at bounding box center [265, 199] width 153 height 20
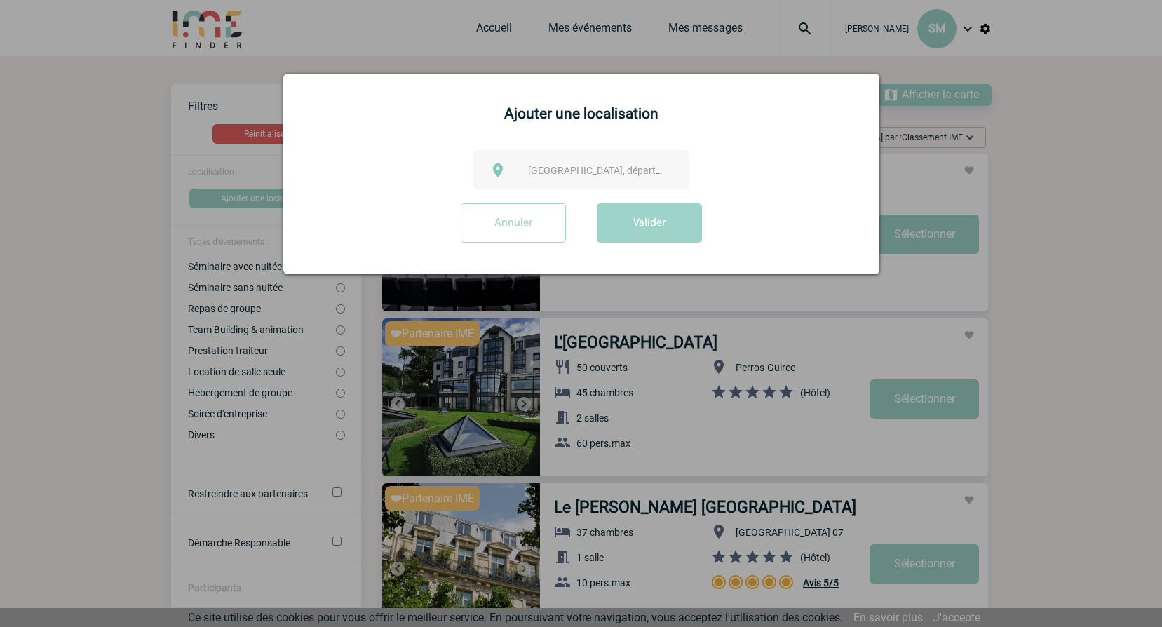
click at [575, 175] on span "Ville, département, région..." at bounding box center [625, 170] width 195 height 11
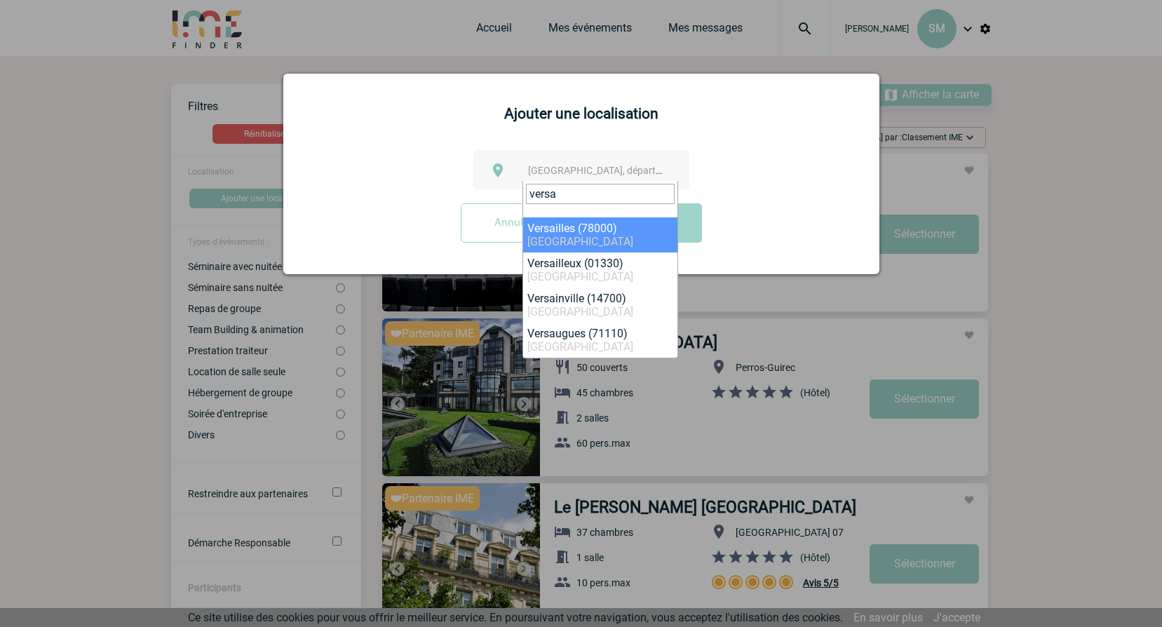
type input "versa"
select select "1025"
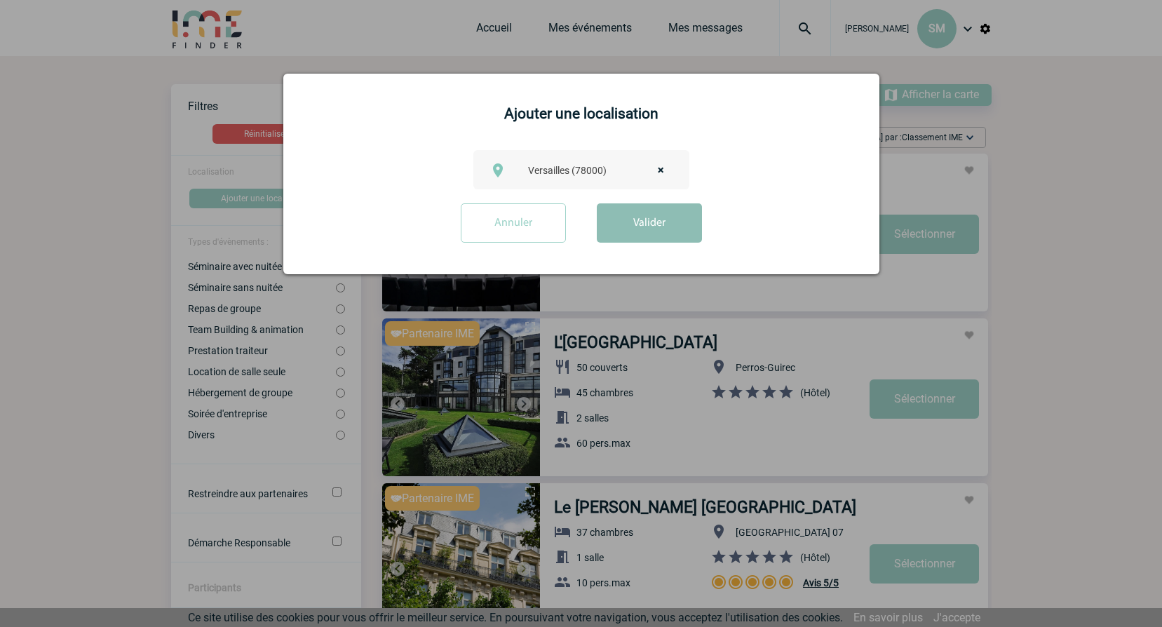
click at [609, 227] on button "Valider" at bounding box center [649, 222] width 105 height 39
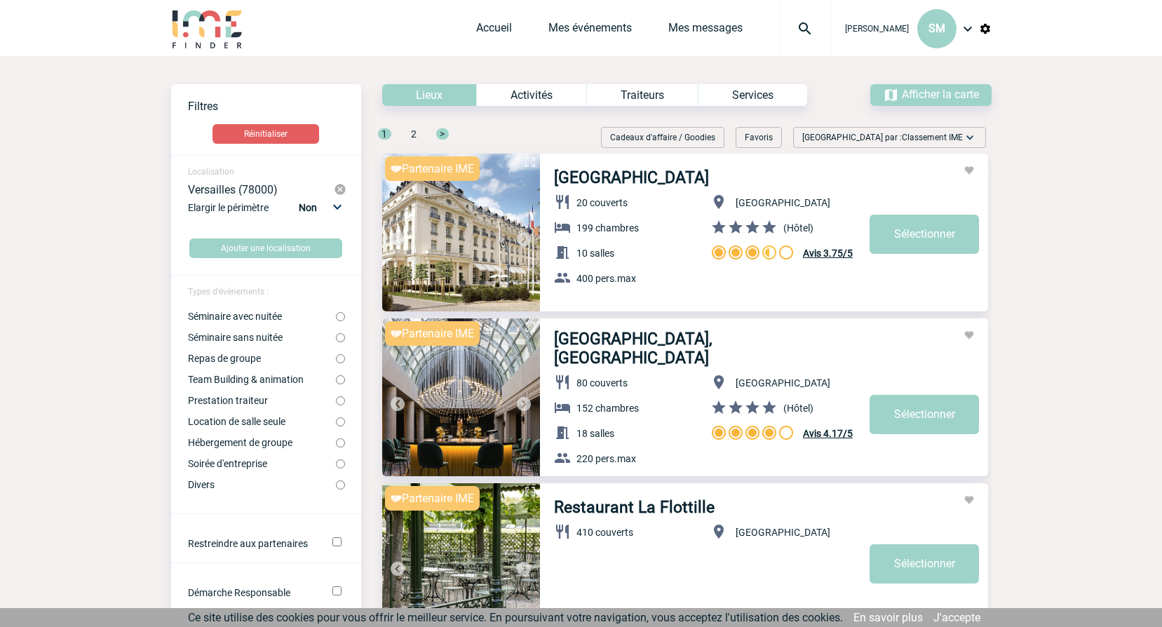
click at [342, 358] on input "Repas de groupe" at bounding box center [340, 358] width 9 height 9
radio input "true"
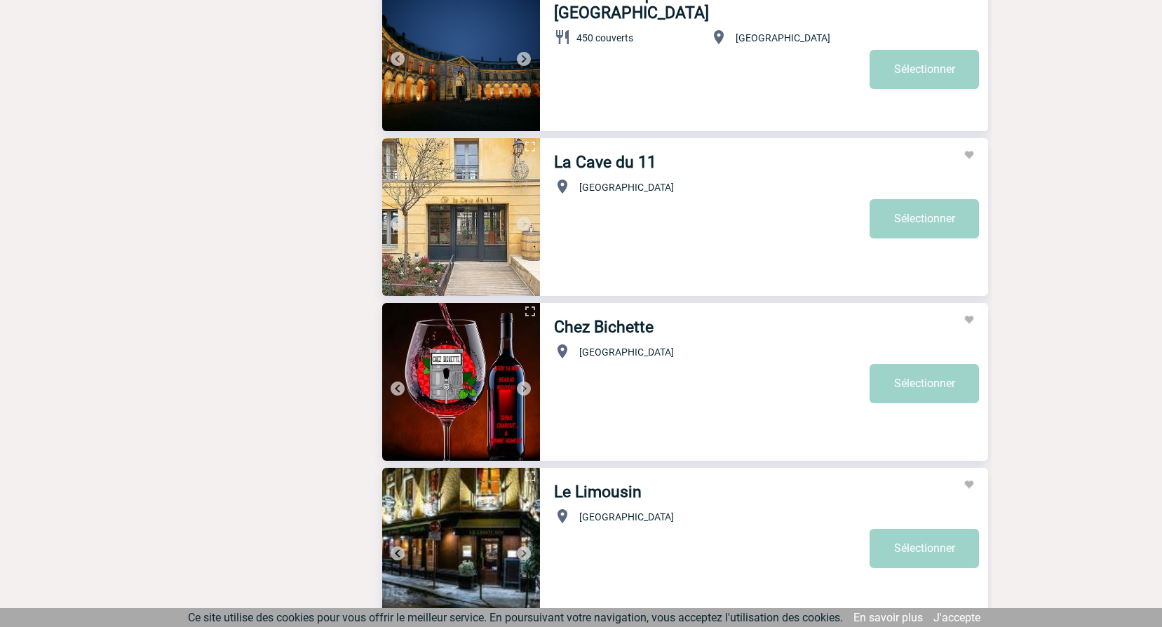
scroll to position [2666, 0]
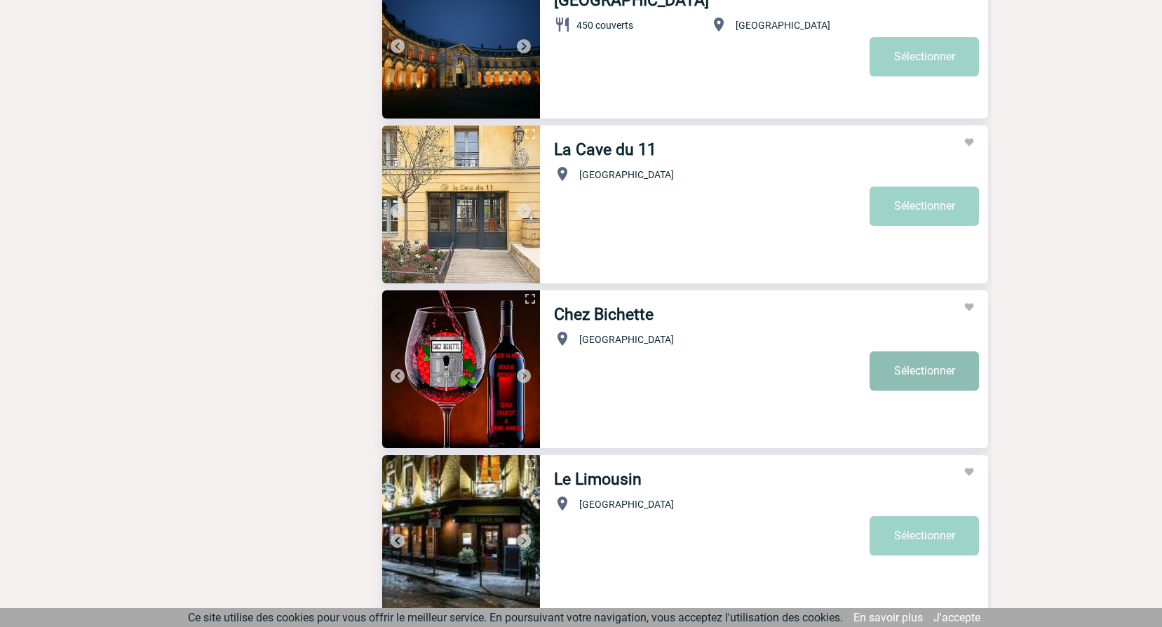
click at [918, 375] on link "Sélectionner" at bounding box center [924, 370] width 109 height 39
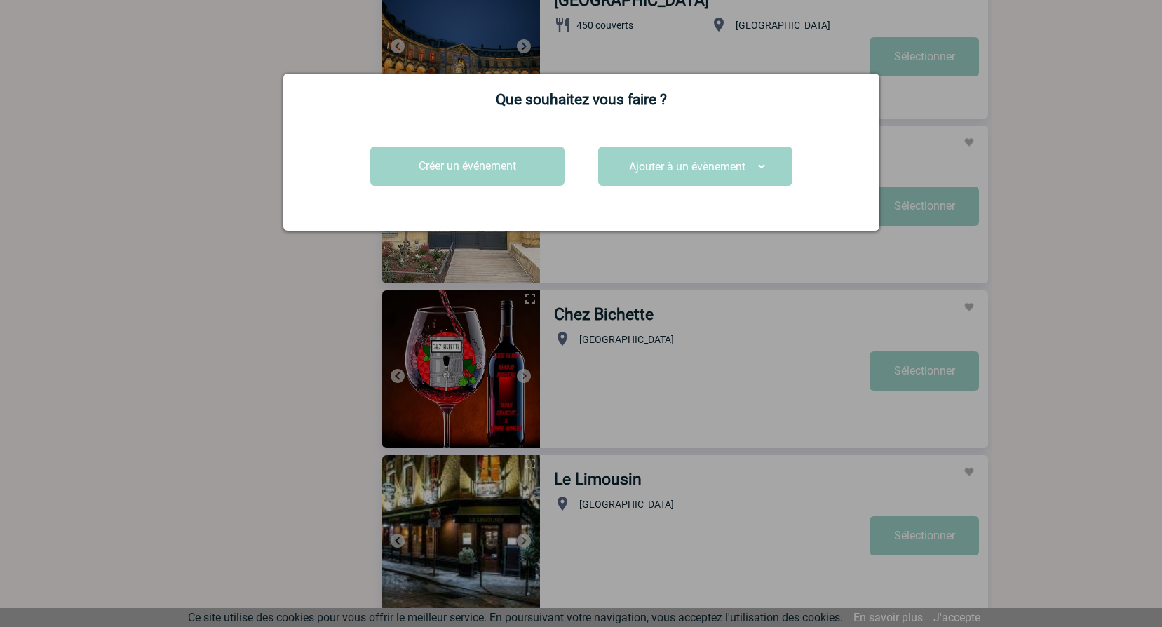
click at [640, 175] on select "Ajouter à un évènement REGIONALE METROLOGIE - 13 & 14 Octobre 2025 REGIONALE RE…" at bounding box center [695, 167] width 145 height 22
select select "25025"
click at [623, 156] on select "Ajouter à un évènement REGIONALE METROLOGIE - 13 & 14 Octobre 2025 REGIONALE RE…" at bounding box center [695, 167] width 145 height 22
select select
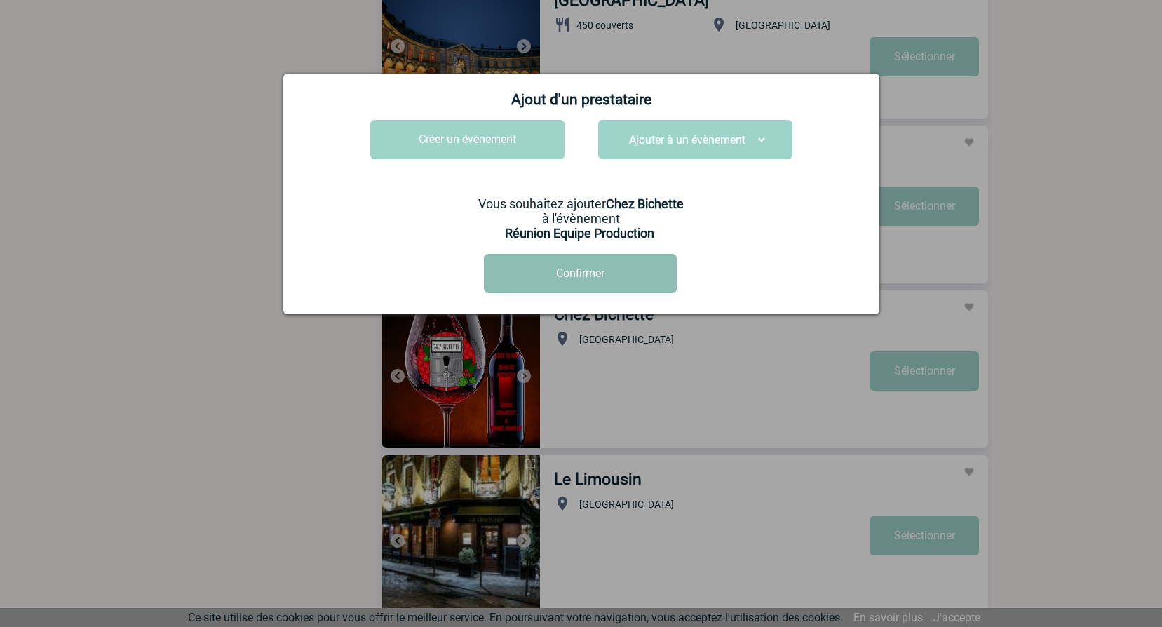
click at [642, 293] on button "Confirmer" at bounding box center [580, 273] width 193 height 39
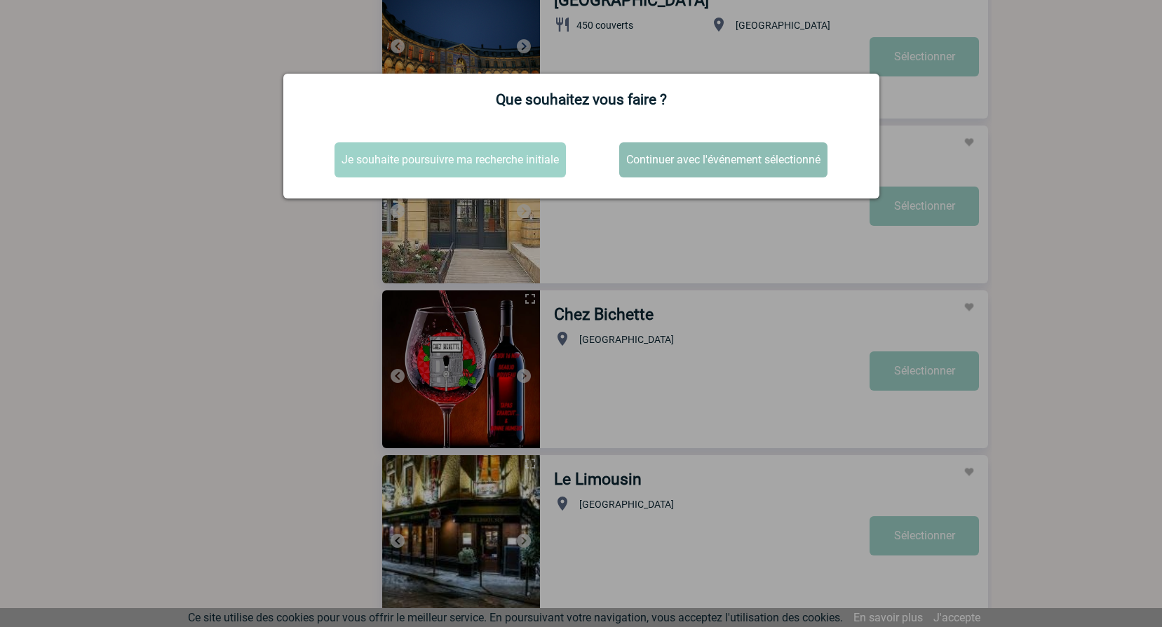
click at [690, 158] on button "Continuer avec l'événement sélectionné" at bounding box center [723, 159] width 208 height 35
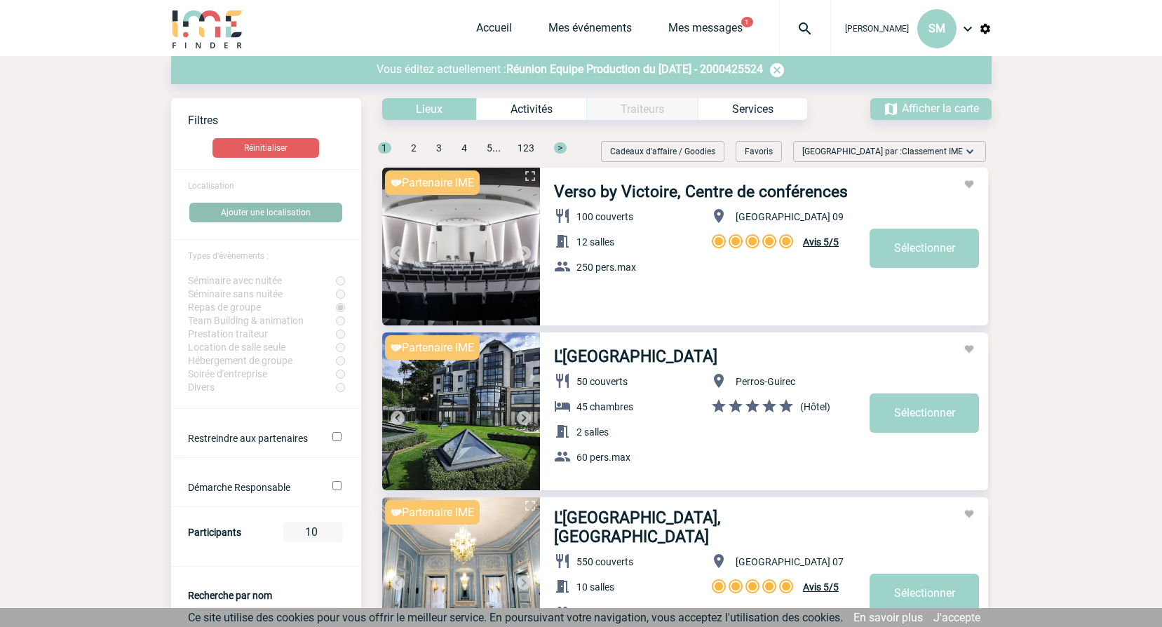
click at [293, 210] on button "Ajouter une localisation" at bounding box center [265, 213] width 153 height 20
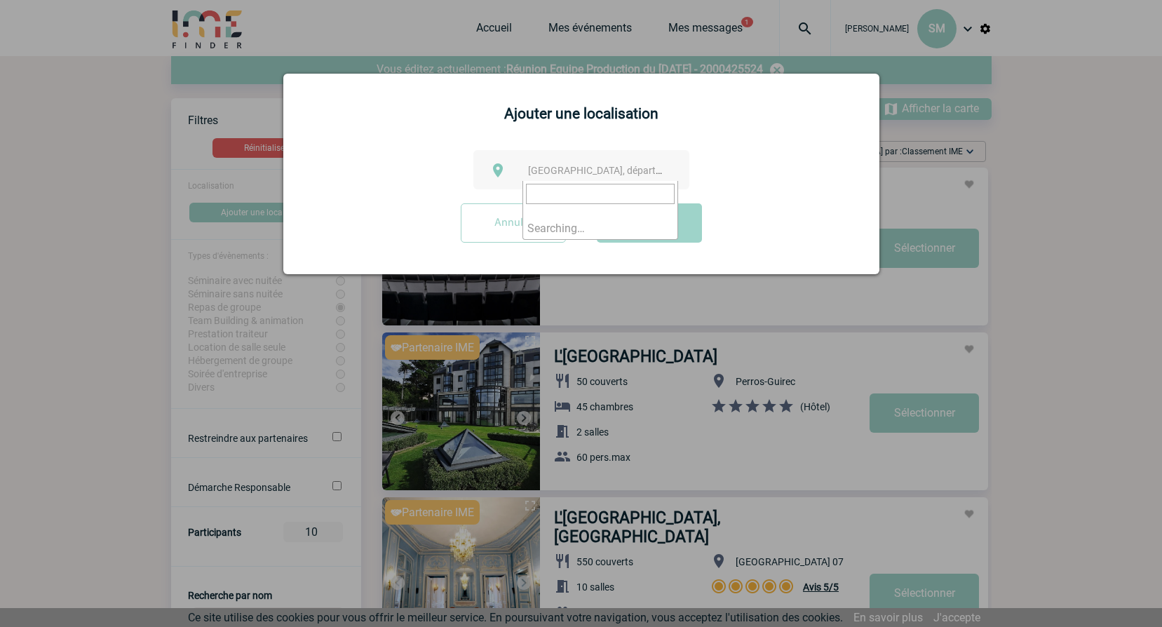
click at [603, 178] on span "Ville, département, région..." at bounding box center [601, 171] width 156 height 20
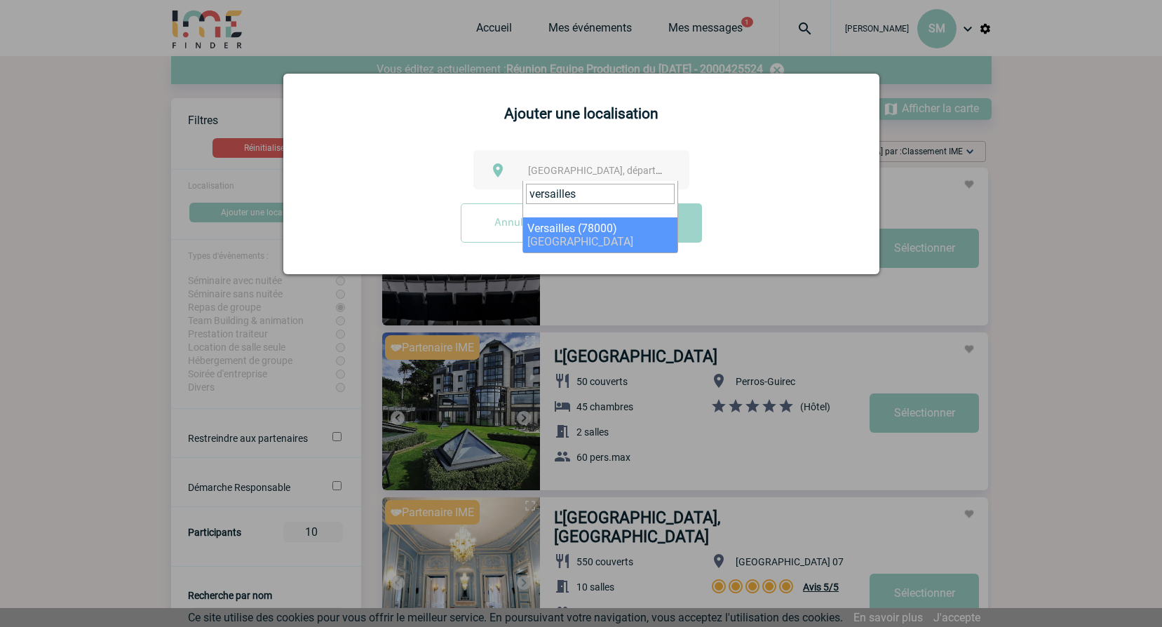
type input "versailles"
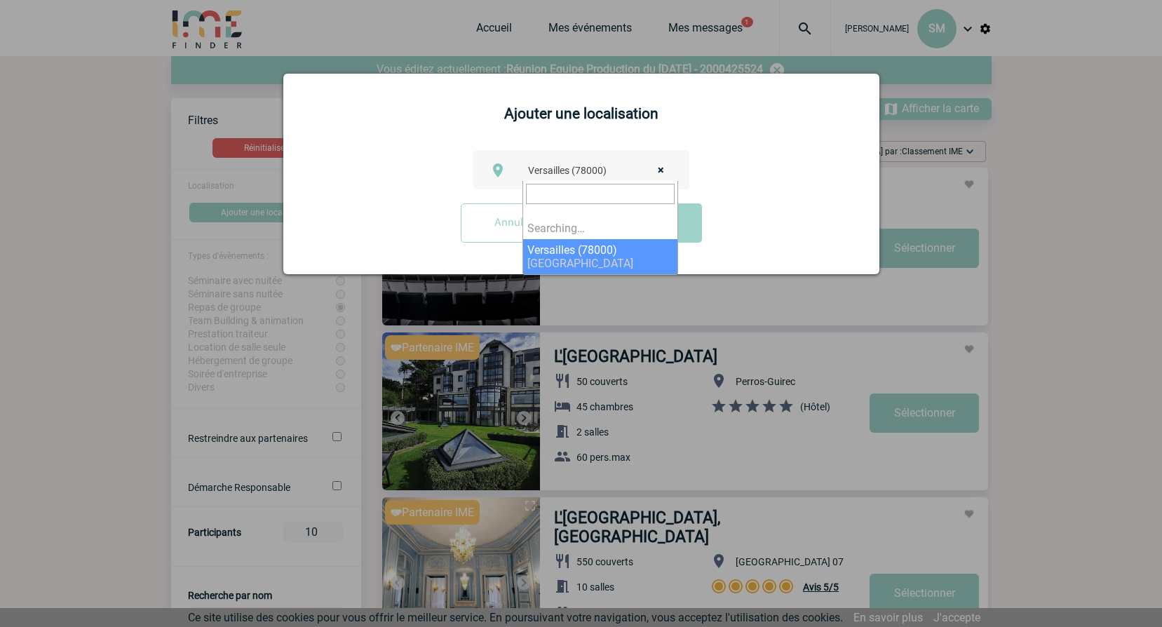
select select "63"
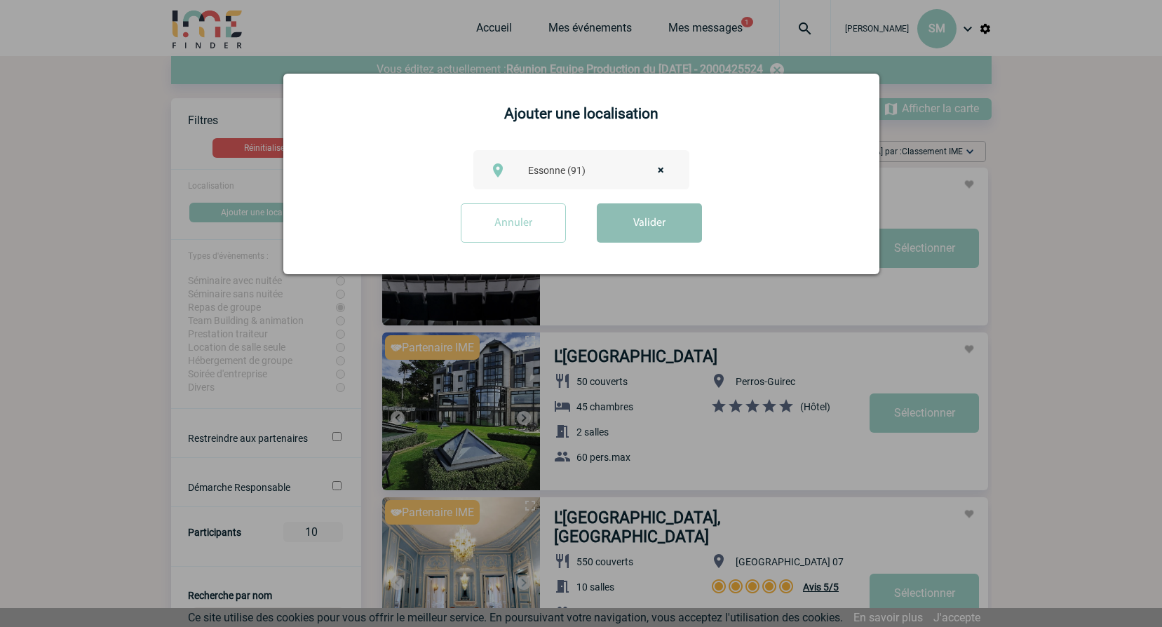
click at [653, 226] on button "Valider" at bounding box center [649, 222] width 105 height 39
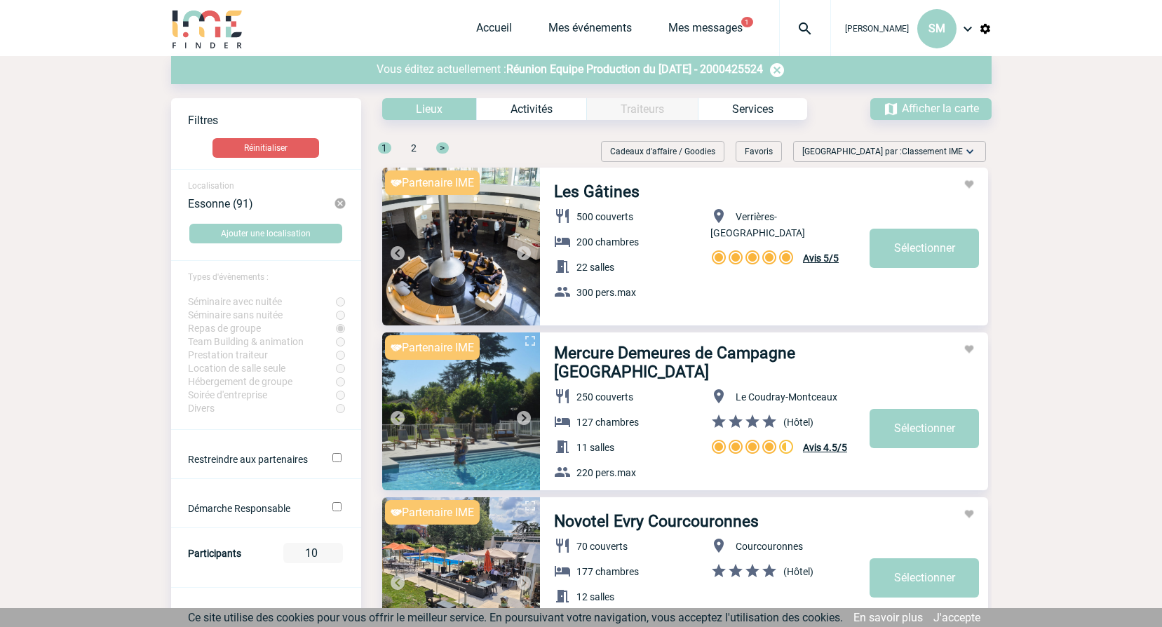
click at [344, 206] on img at bounding box center [340, 203] width 13 height 13
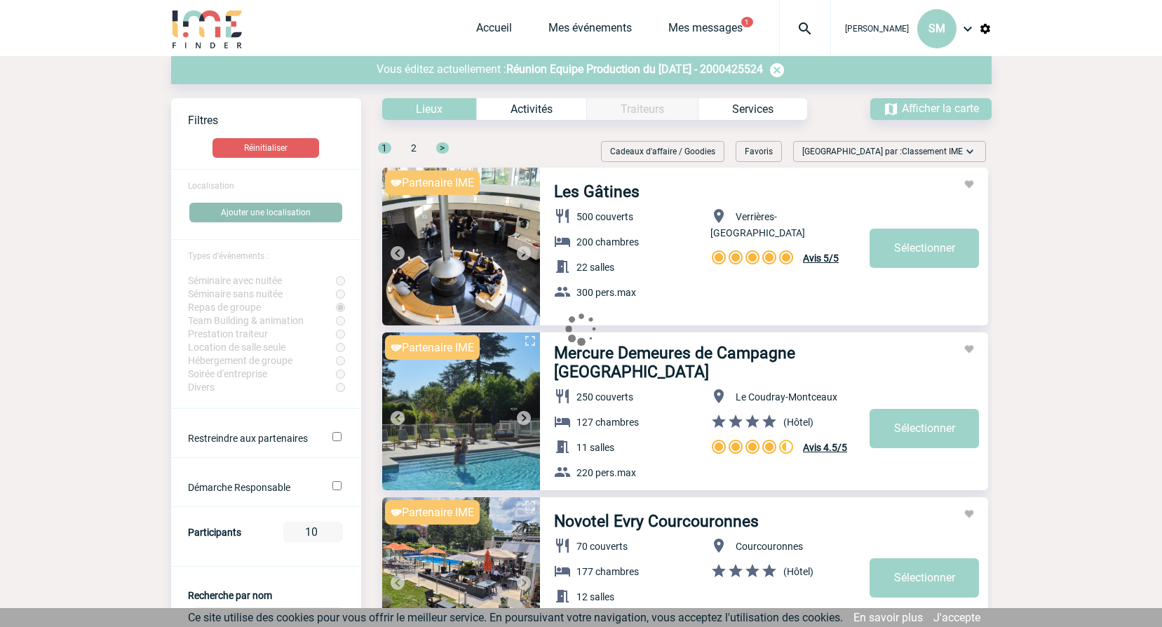
click at [308, 214] on button "Ajouter une localisation" at bounding box center [265, 213] width 153 height 20
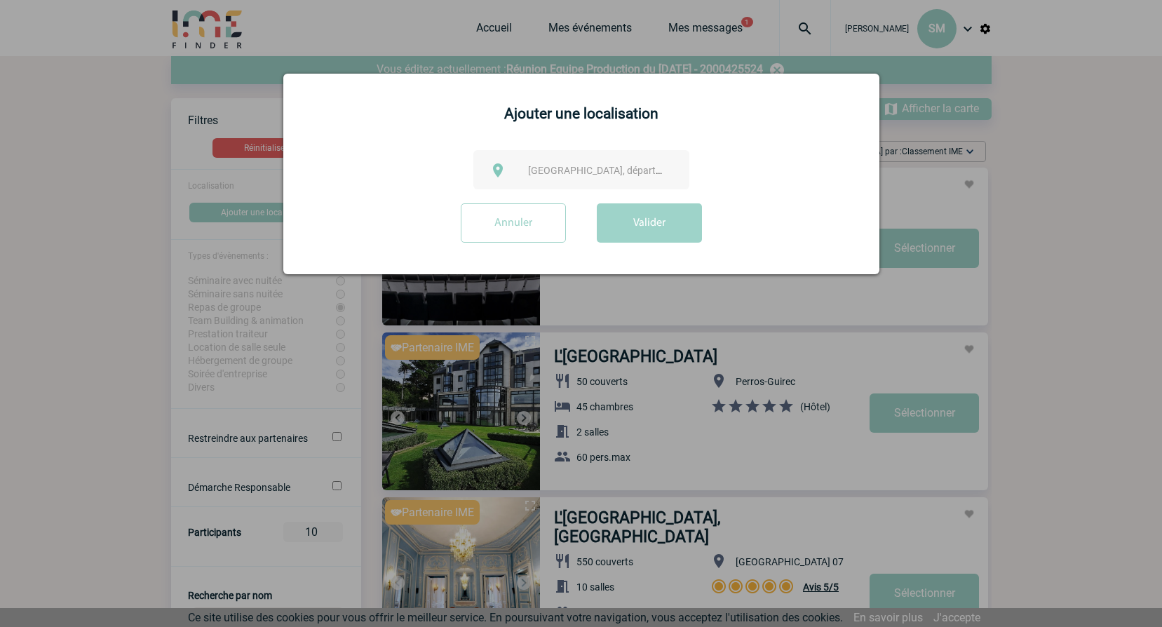
click at [593, 166] on span "Ville, département, région..." at bounding box center [625, 170] width 195 height 11
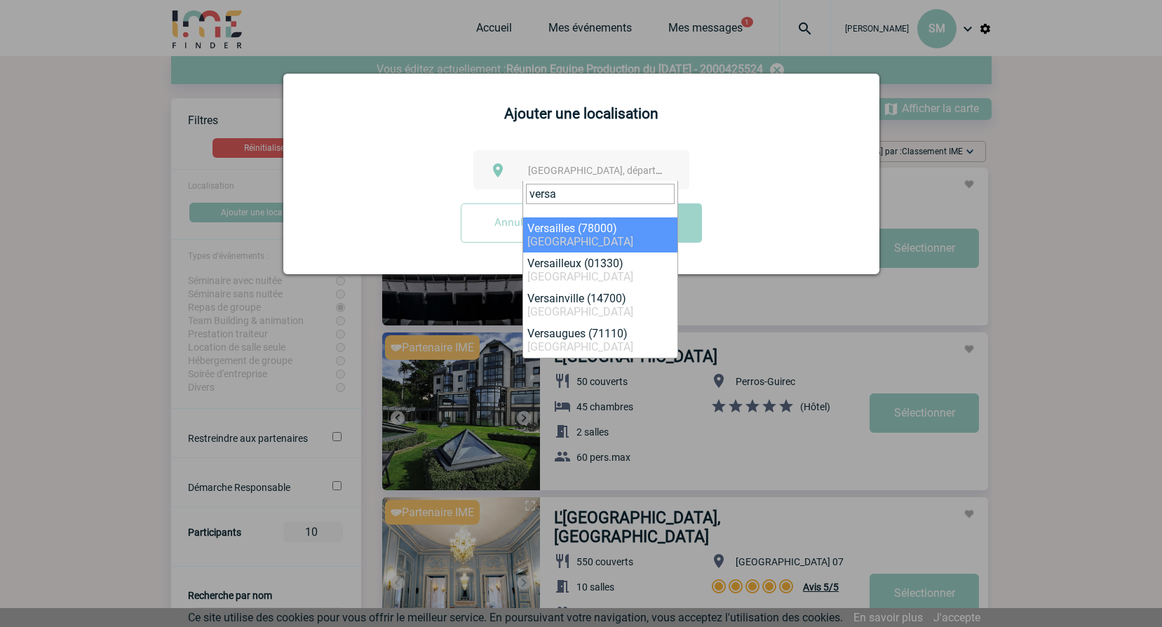
type input "versa"
select select "1025"
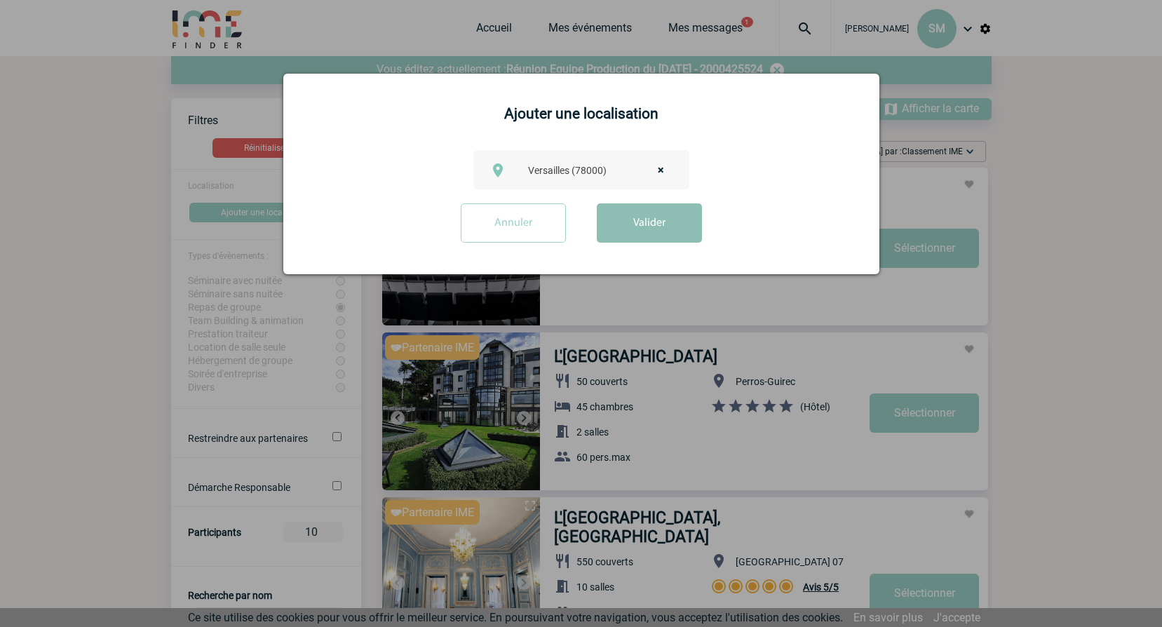
click at [619, 227] on button "Valider" at bounding box center [649, 222] width 105 height 39
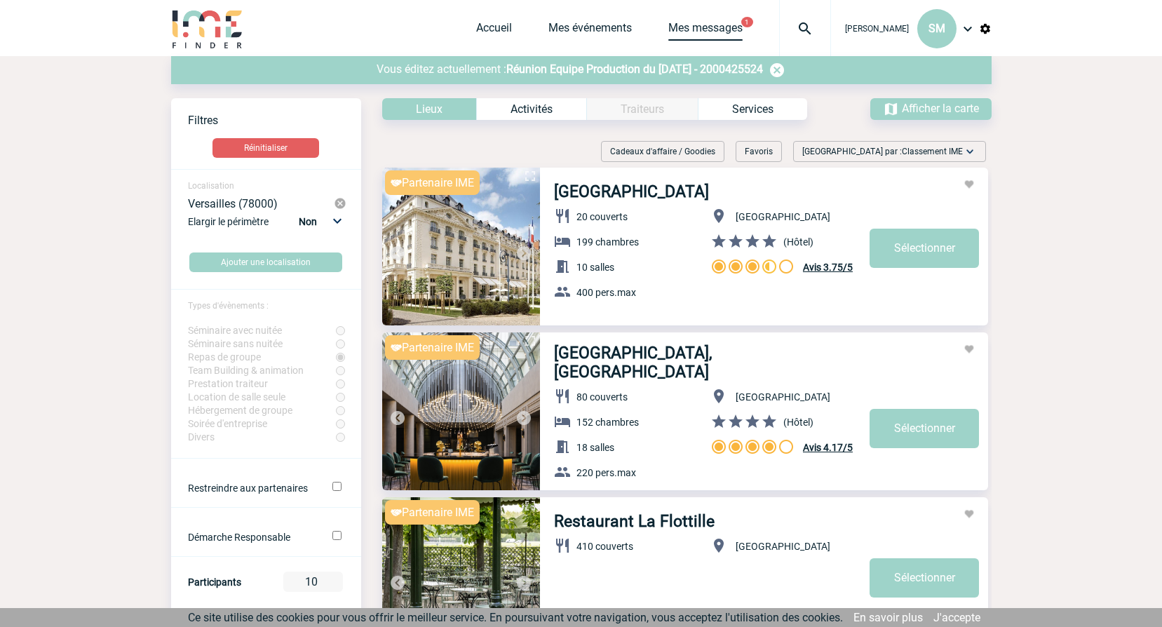
click at [732, 24] on link "Mes messages" at bounding box center [706, 31] width 74 height 20
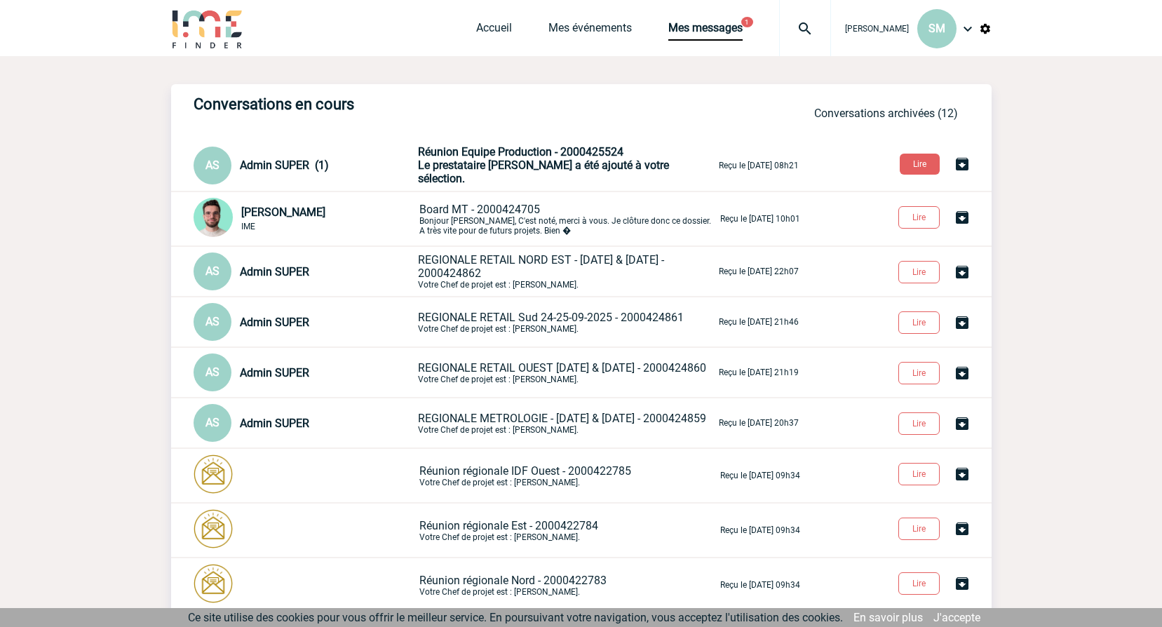
click at [542, 167] on span "Le prestataire [PERSON_NAME] a été ajouté à votre sélection." at bounding box center [543, 172] width 251 height 27
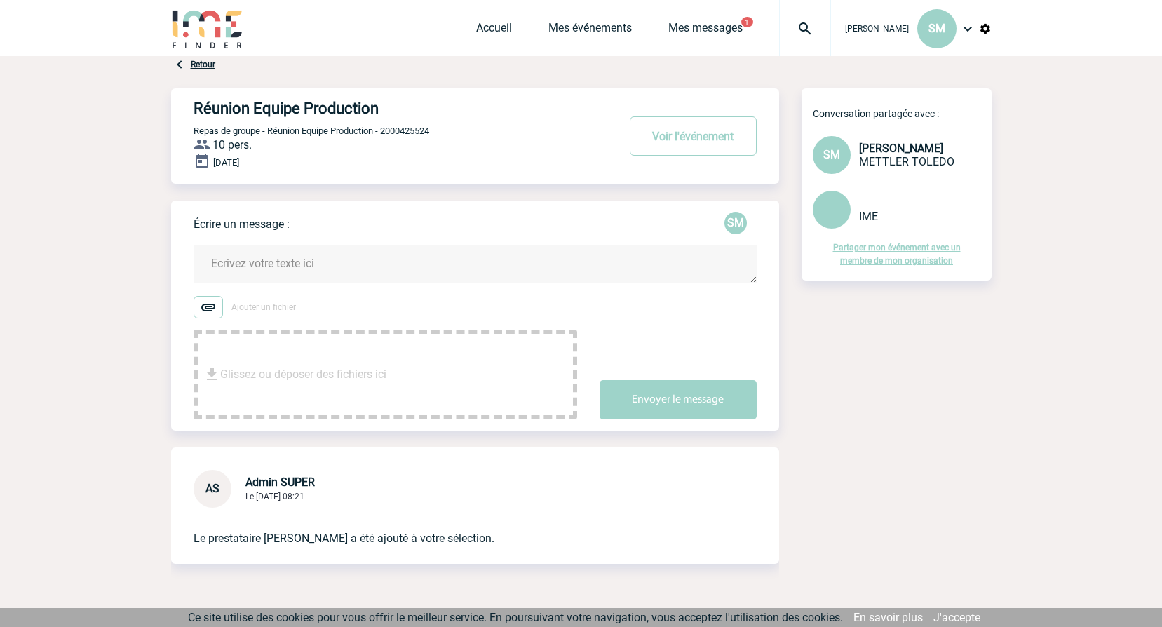
click at [350, 266] on textarea at bounding box center [475, 264] width 563 height 37
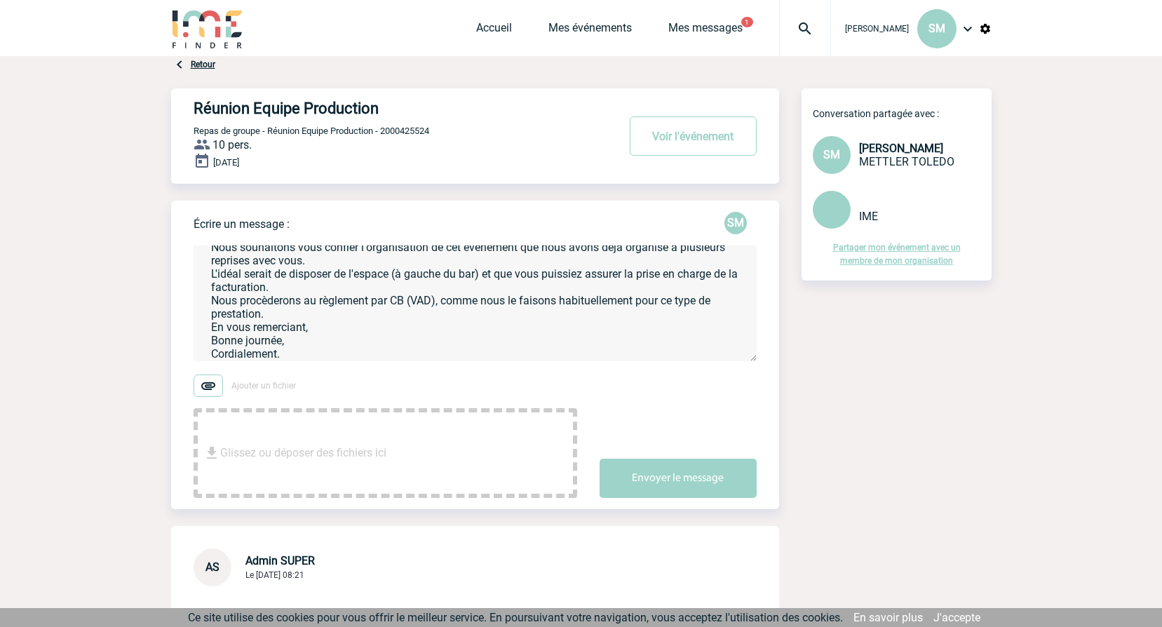
scroll to position [43, 0]
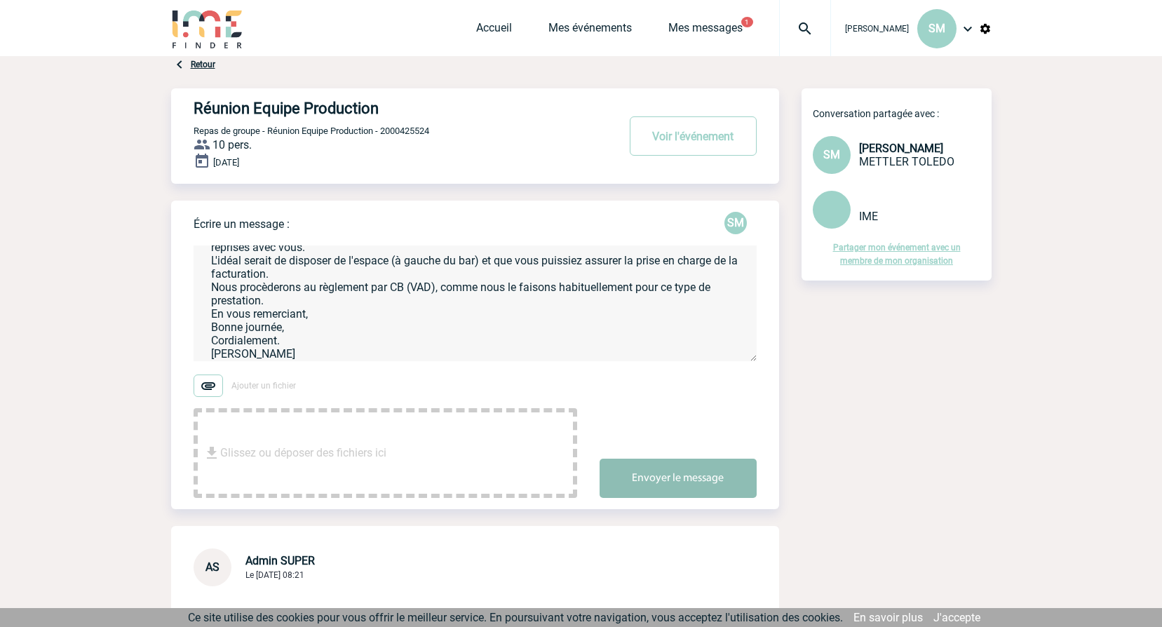
type textarea "Bonjour, Nous souhaitons vous confier l'organisation de cet évènement que nous …"
click at [670, 481] on button "Envoyer le message" at bounding box center [678, 478] width 157 height 39
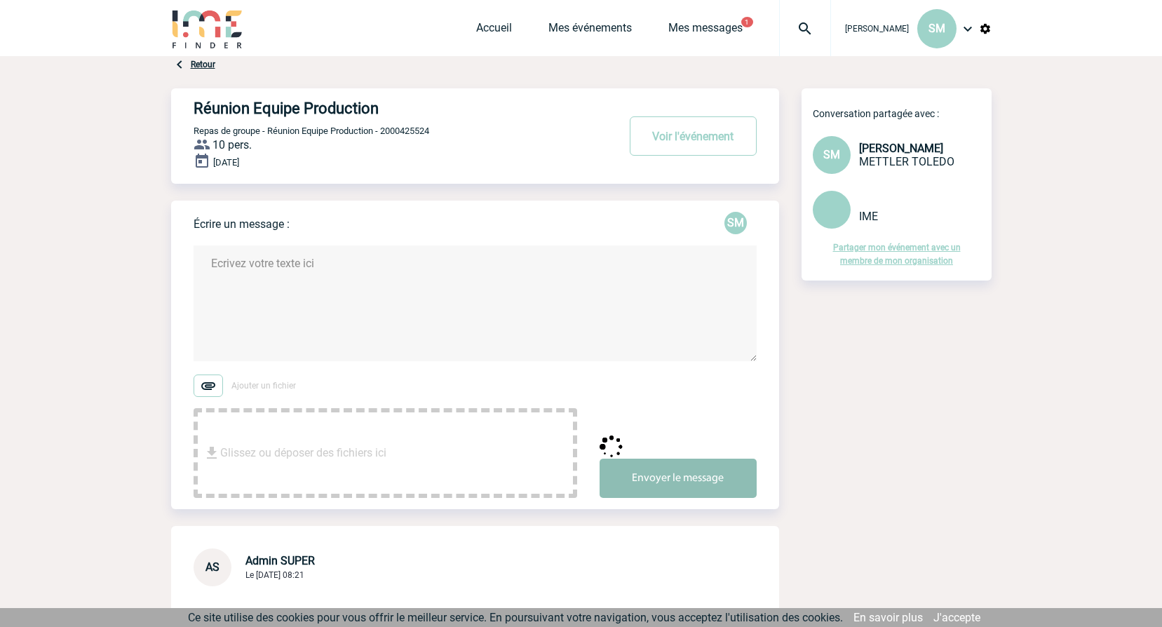
scroll to position [0, 0]
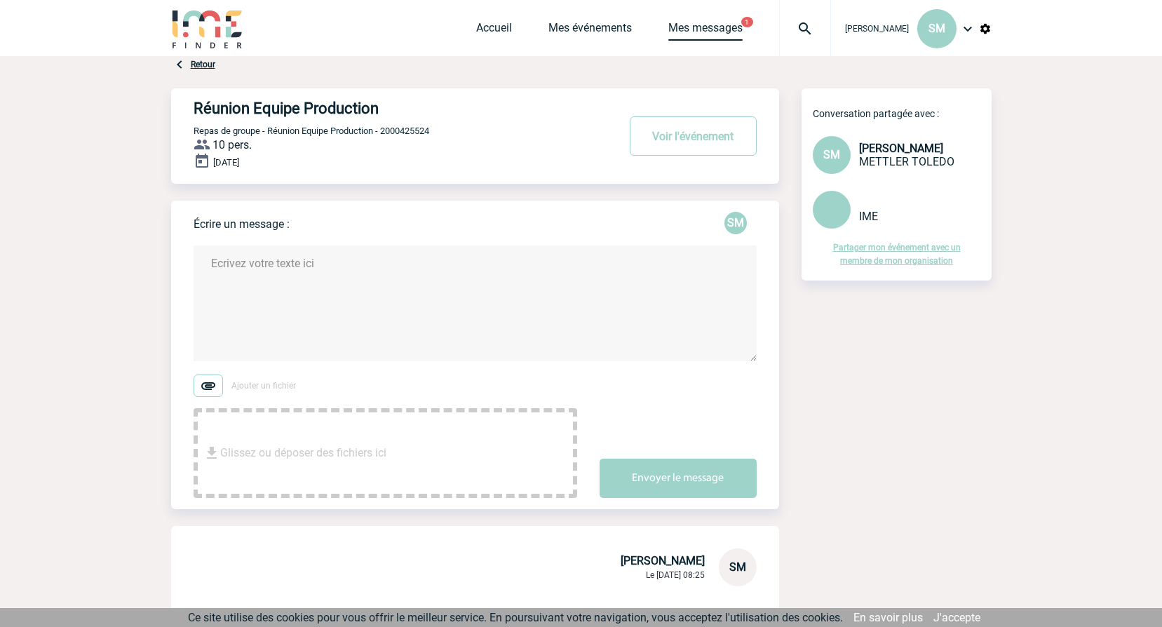
click at [726, 29] on link "Mes messages" at bounding box center [706, 31] width 74 height 20
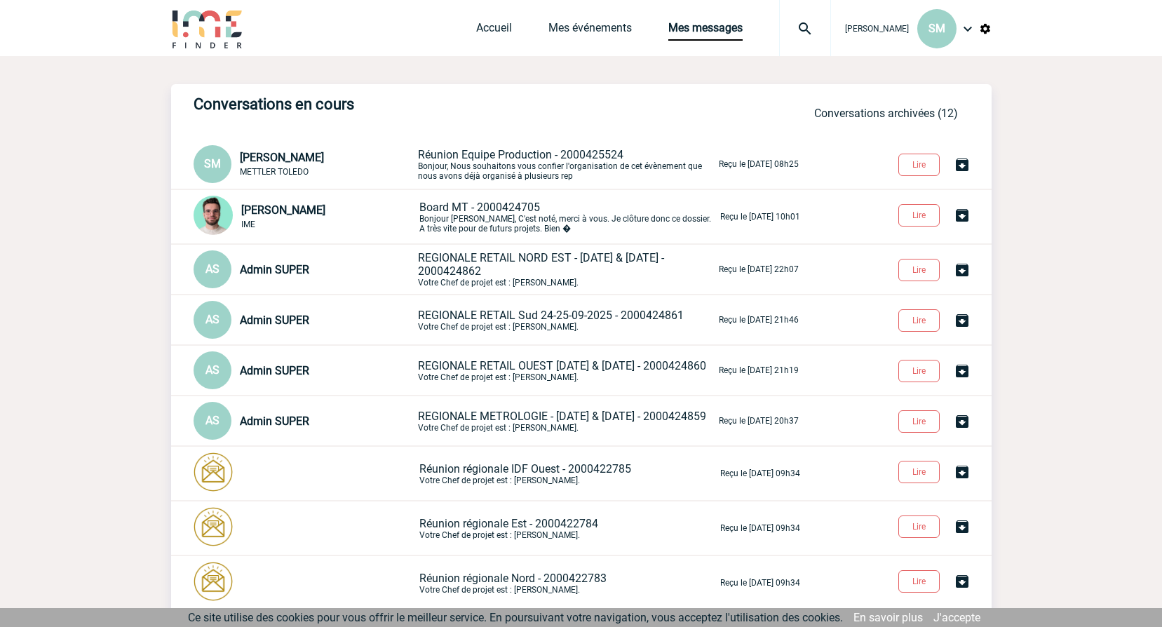
click at [457, 165] on p "Réunion Equipe Production - 2000425524 Bonjour, Nous souhaitons vous confier l'…" at bounding box center [567, 164] width 298 height 33
